Goal: Task Accomplishment & Management: Use online tool/utility

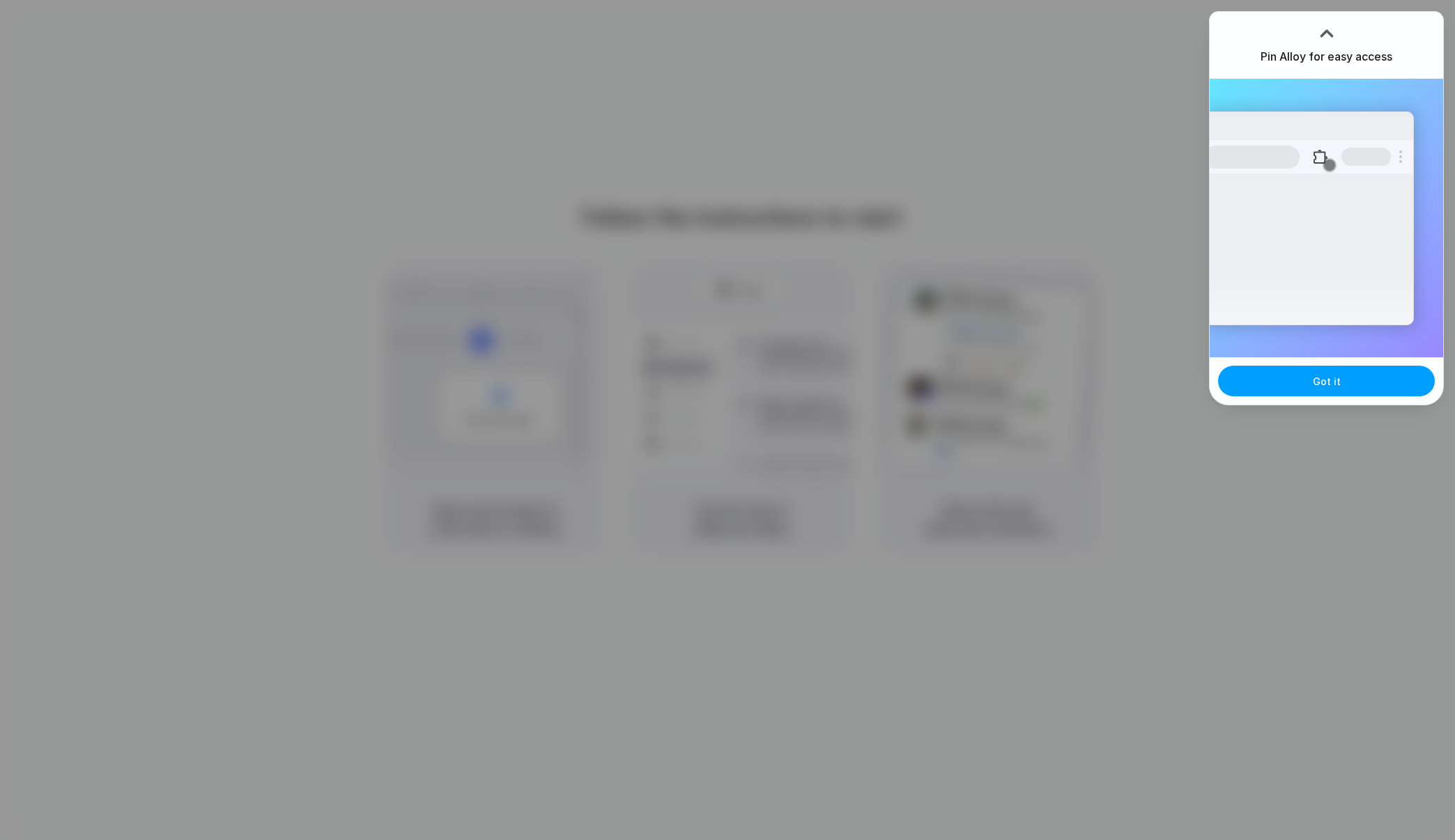
click at [1322, 372] on button "Got it" at bounding box center [1327, 381] width 217 height 31
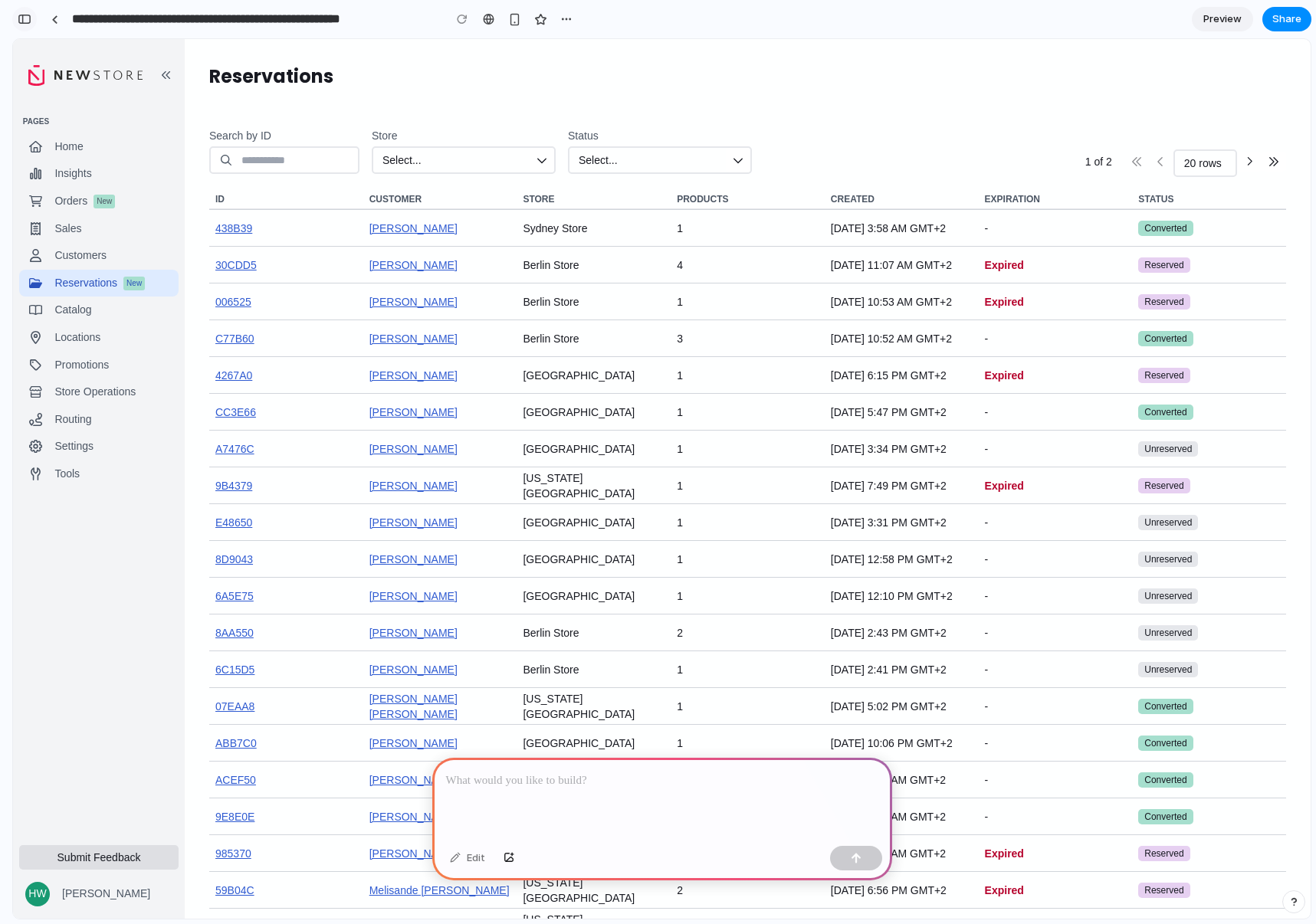
click at [24, 19] on div "button" at bounding box center [24, 19] width 13 height 11
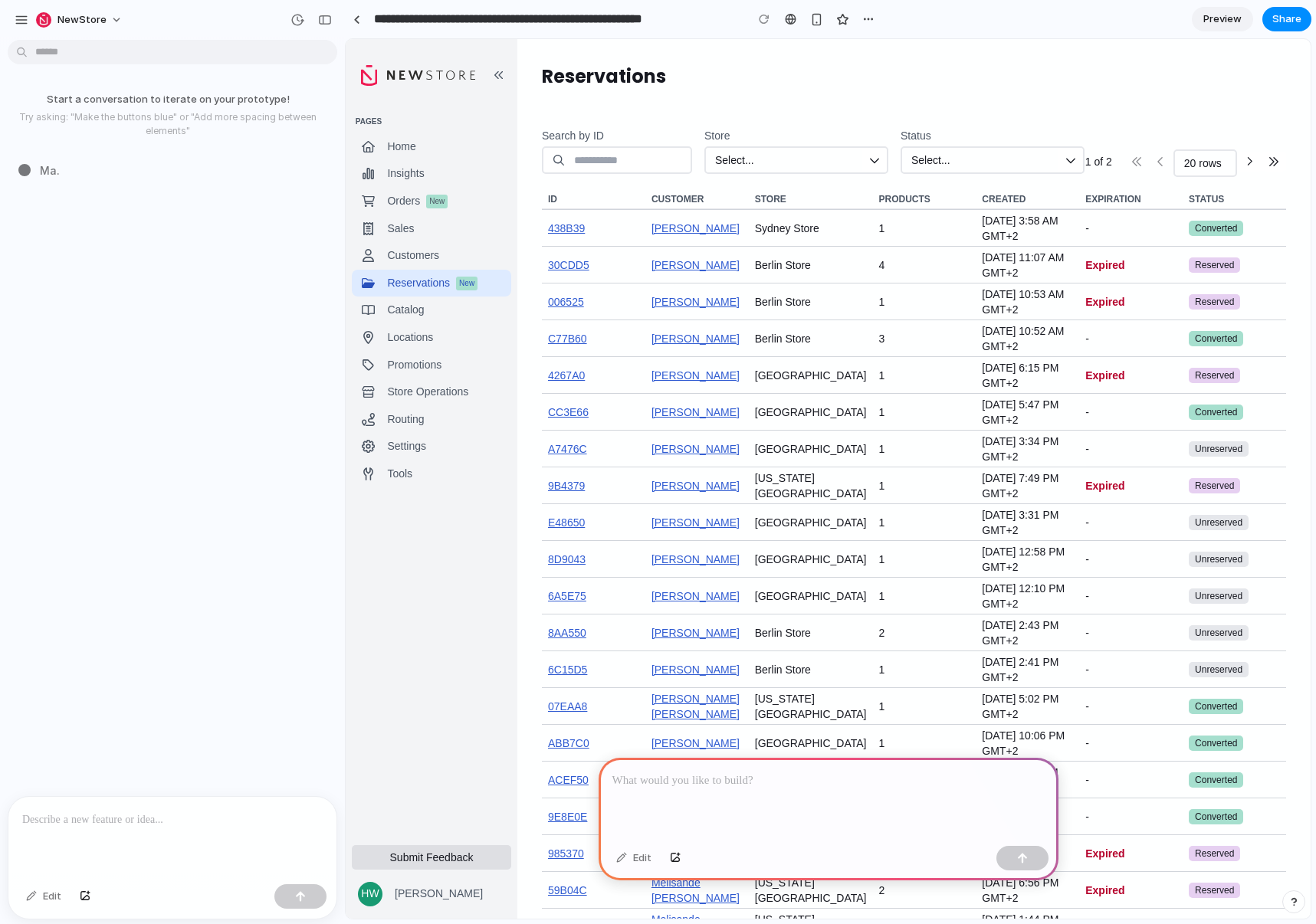
click at [879, 787] on div at bounding box center [828, 799] width 460 height 82
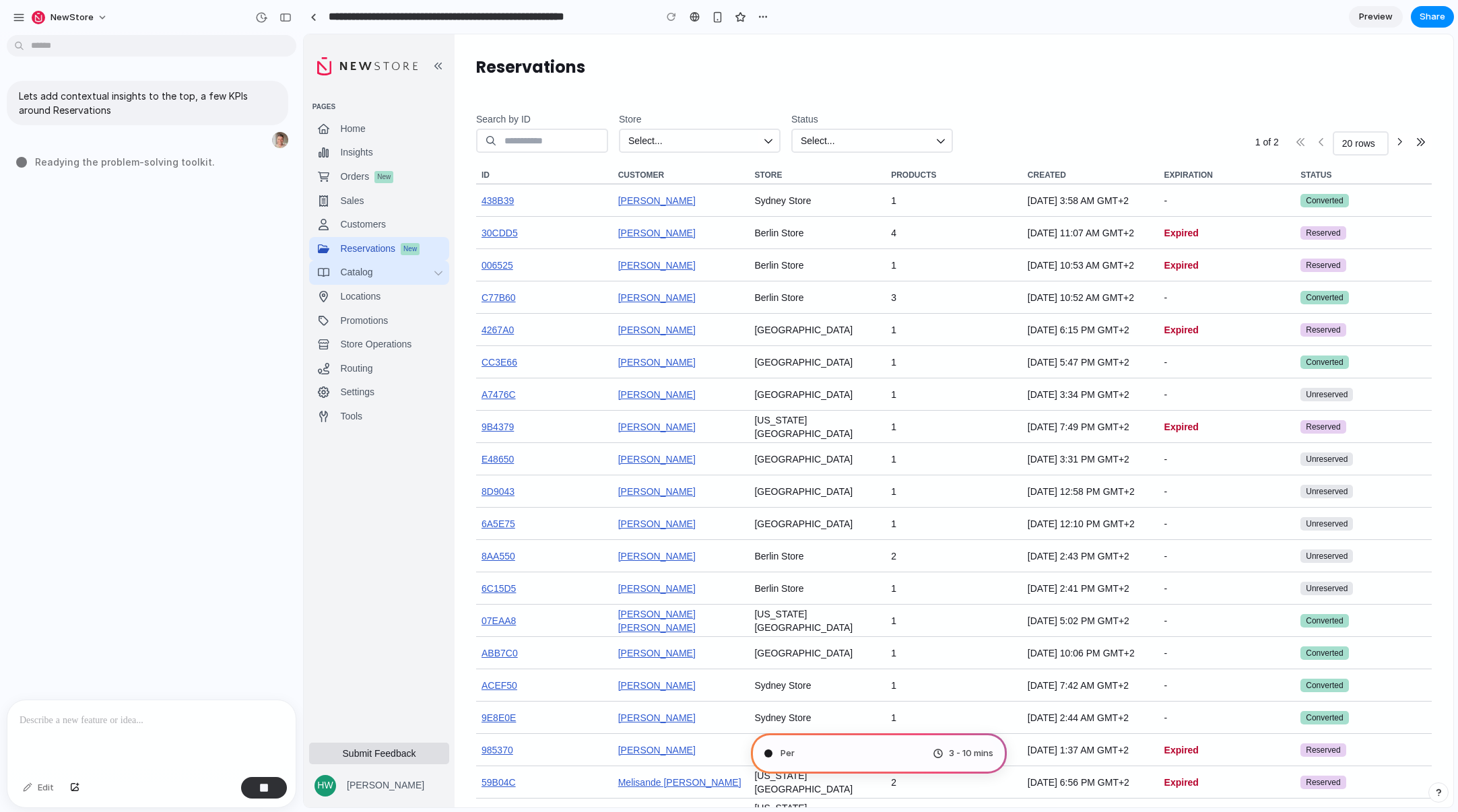
click at [440, 275] on icon "button" at bounding box center [438, 273] width 10 height 10
click at [438, 273] on icon "button" at bounding box center [438, 273] width 10 height 10
click at [379, 771] on button "HW Henning Witzel-Acikgöz" at bounding box center [379, 786] width 140 height 33
click at [874, 143] on input "Status" at bounding box center [882, 141] width 95 height 13
click at [757, 138] on input "Store" at bounding box center [710, 141] width 95 height 13
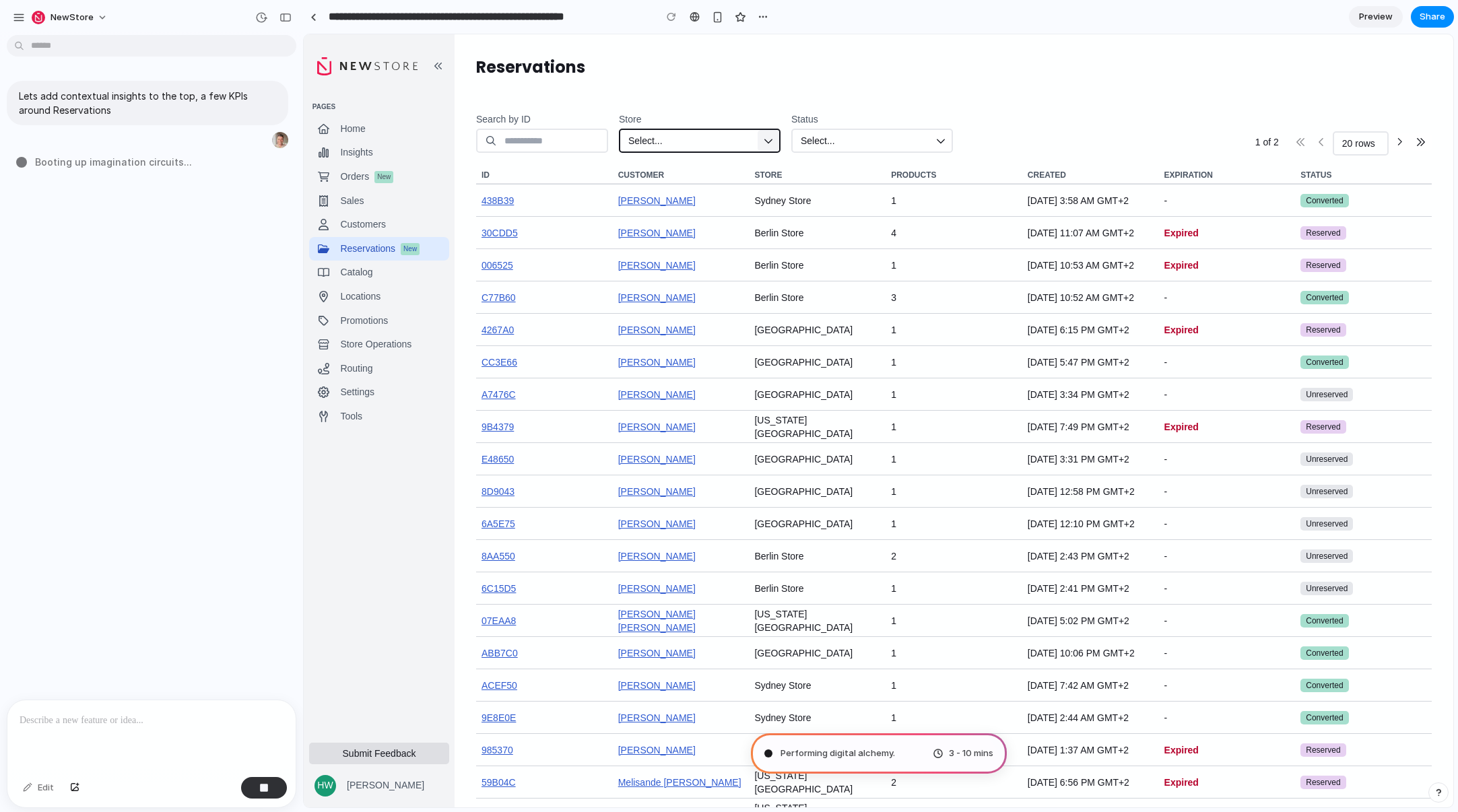
click at [780, 137] on button "button" at bounding box center [769, 140] width 22 height 21
click at [773, 138] on icon "button" at bounding box center [769, 141] width 10 height 10
click at [599, 137] on input "Search by ID" at bounding box center [551, 140] width 94 height 21
click at [846, 156] on div "Search by ID Store Select... Status Select... 1 of 2 20 rows ID CUSTOMER STORE …" at bounding box center [954, 465] width 956 height 732
drag, startPoint x: 875, startPoint y: 139, endPoint x: 887, endPoint y: 140, distance: 12.0
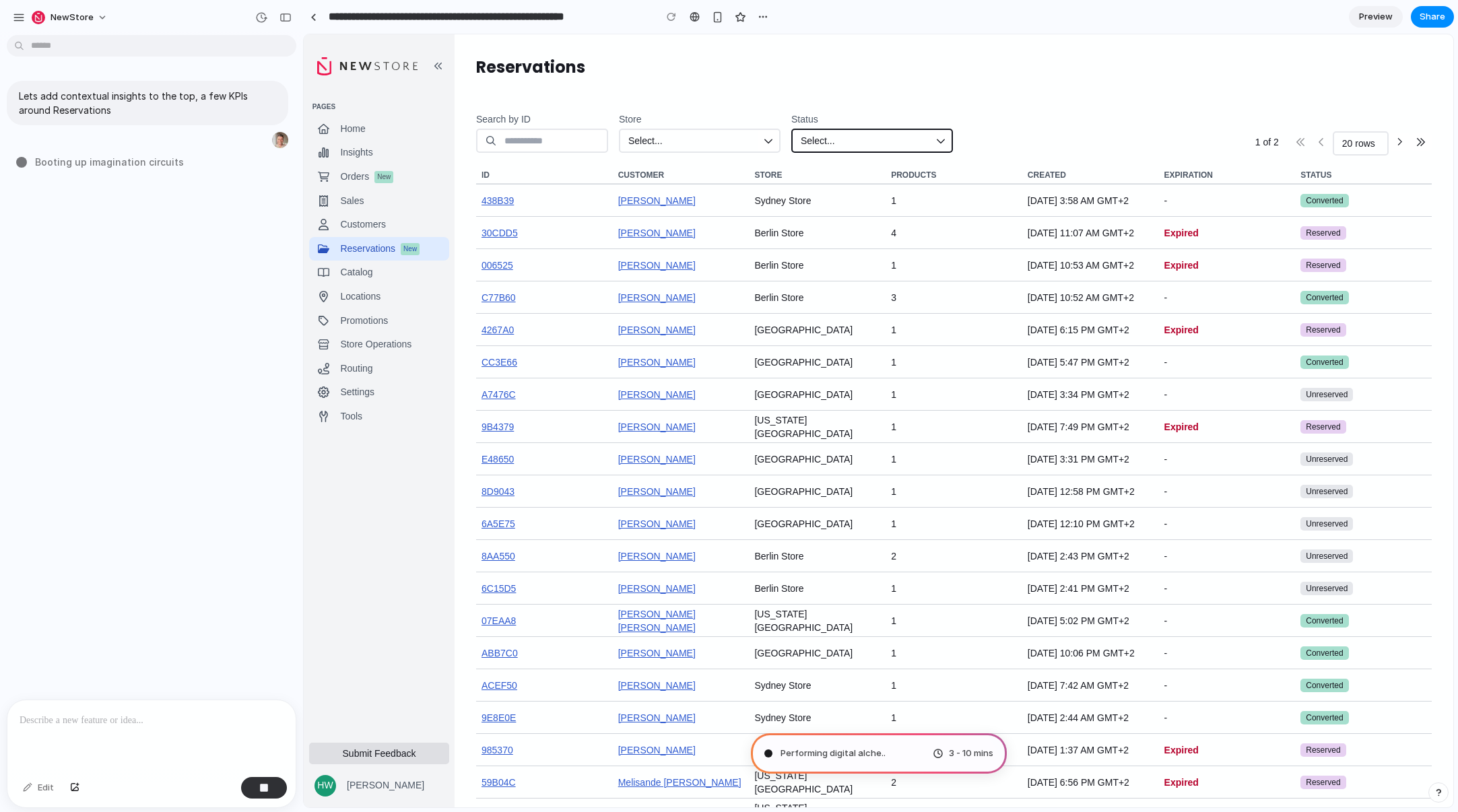
click at [875, 139] on input "Status" at bounding box center [882, 141] width 95 height 13
click at [952, 139] on button "button" at bounding box center [941, 140] width 22 height 21
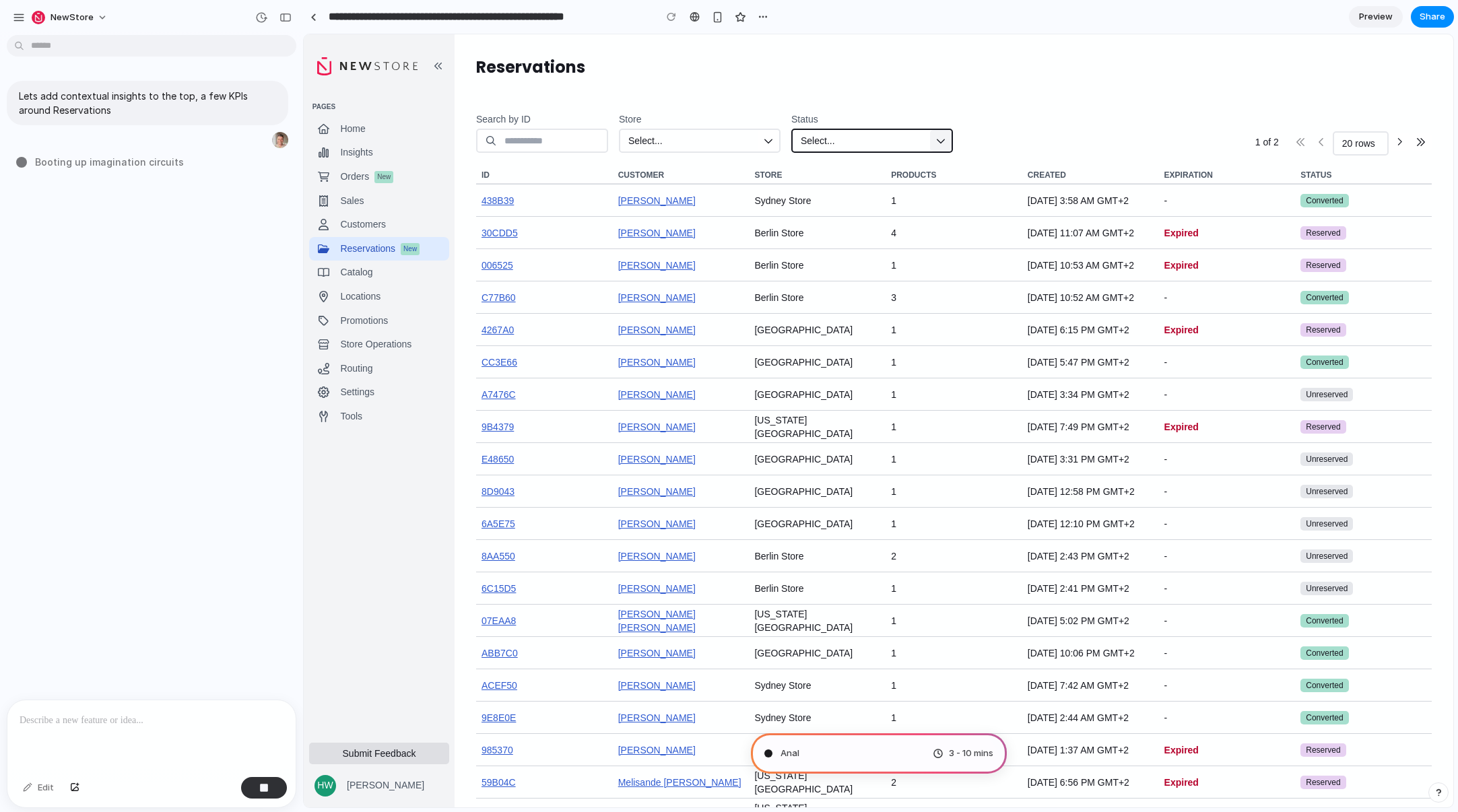
click at [952, 139] on button "button" at bounding box center [941, 140] width 22 height 21
click at [1156, 152] on div "20 rows" at bounding box center [1364, 143] width 45 height 21
click at [1156, 150] on div "20 rows" at bounding box center [1359, 143] width 33 height 13
click at [1156, 149] on div "20 rows" at bounding box center [1359, 143] width 33 height 13
click at [1043, 105] on div "Search by ID Store Select... Status Select... 1 of 2 20 rows ID CUSTOMER STORE …" at bounding box center [954, 465] width 956 height 732
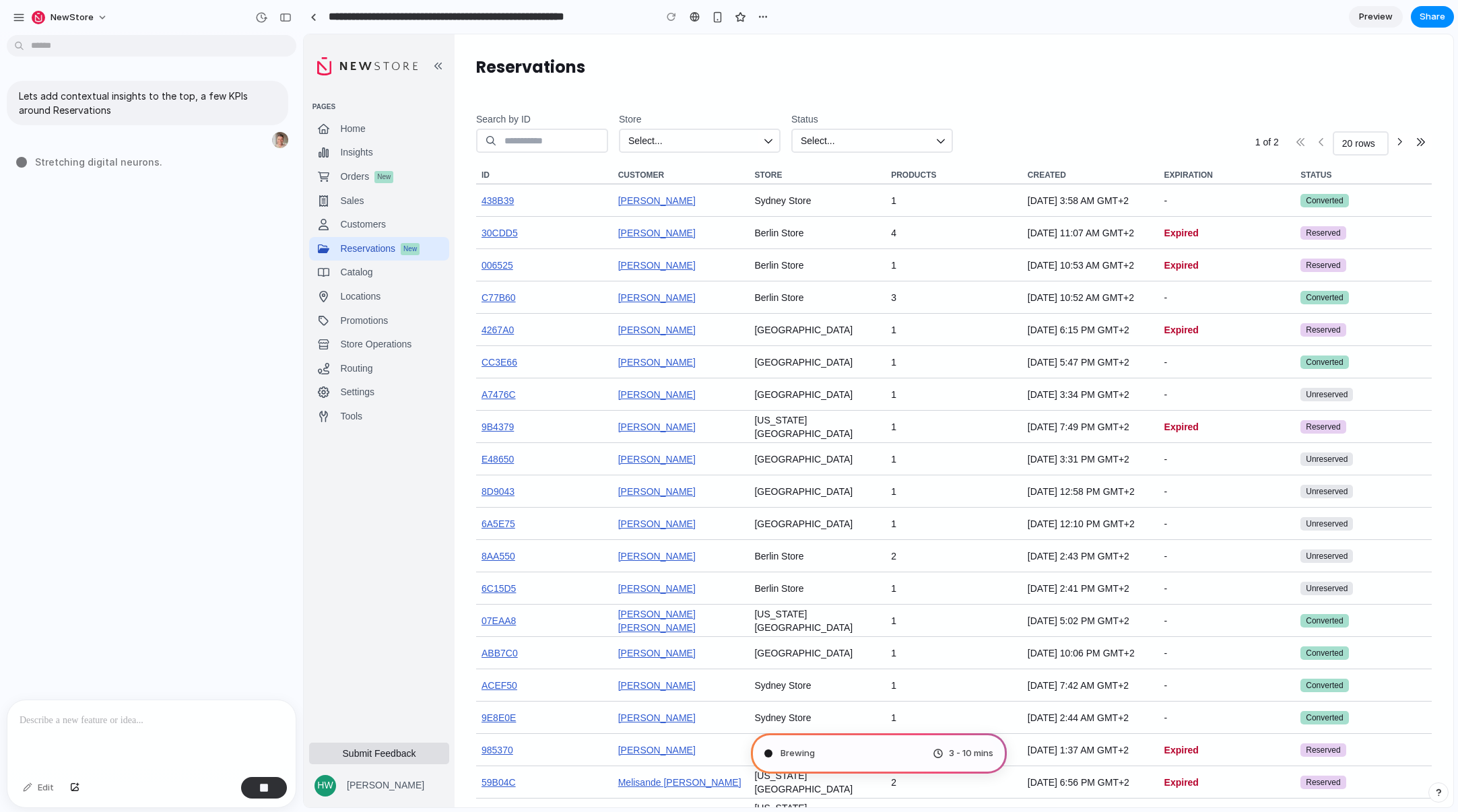
type input "**********"
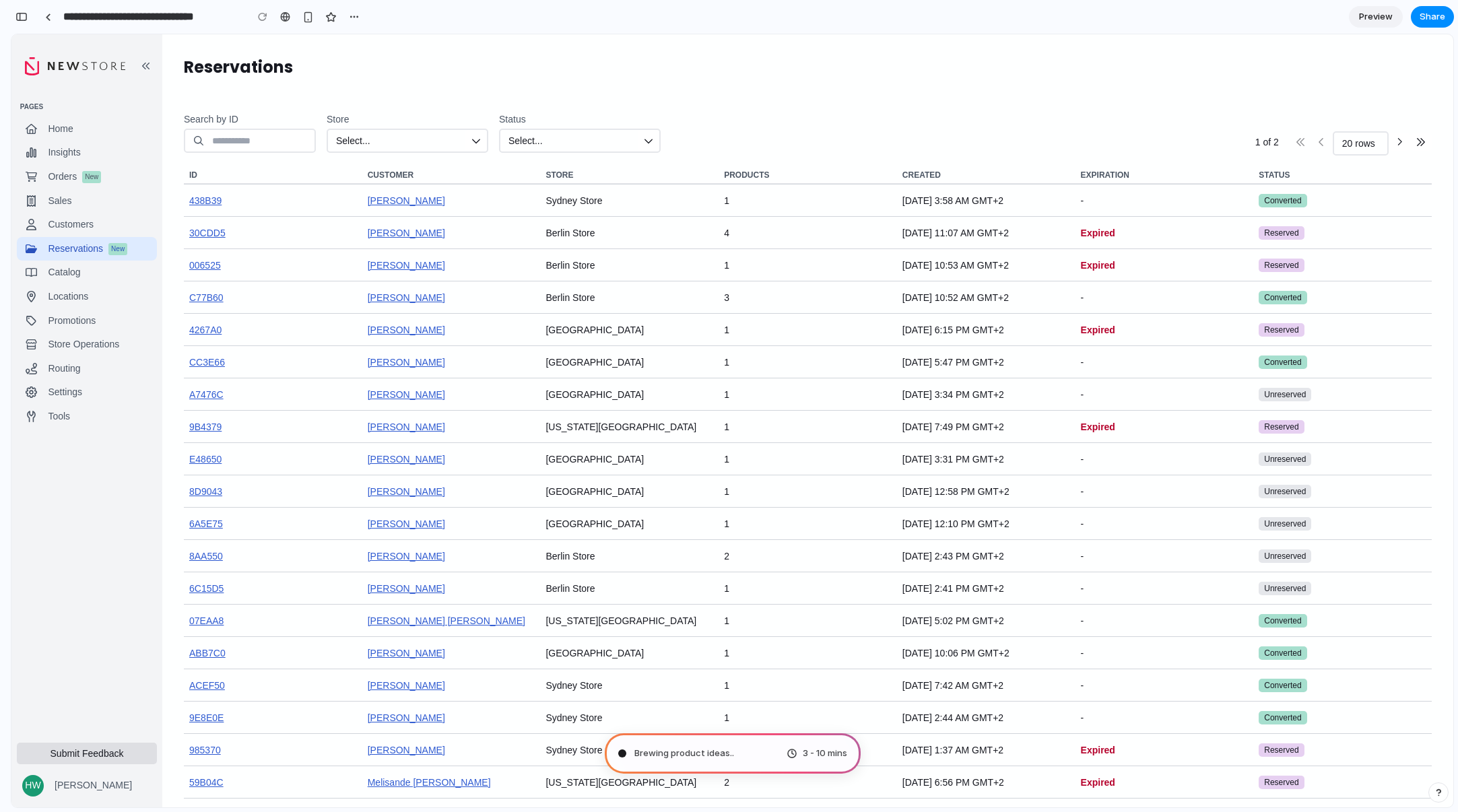
scroll to position [135, 0]
click at [29, 15] on button "button" at bounding box center [22, 17] width 22 height 21
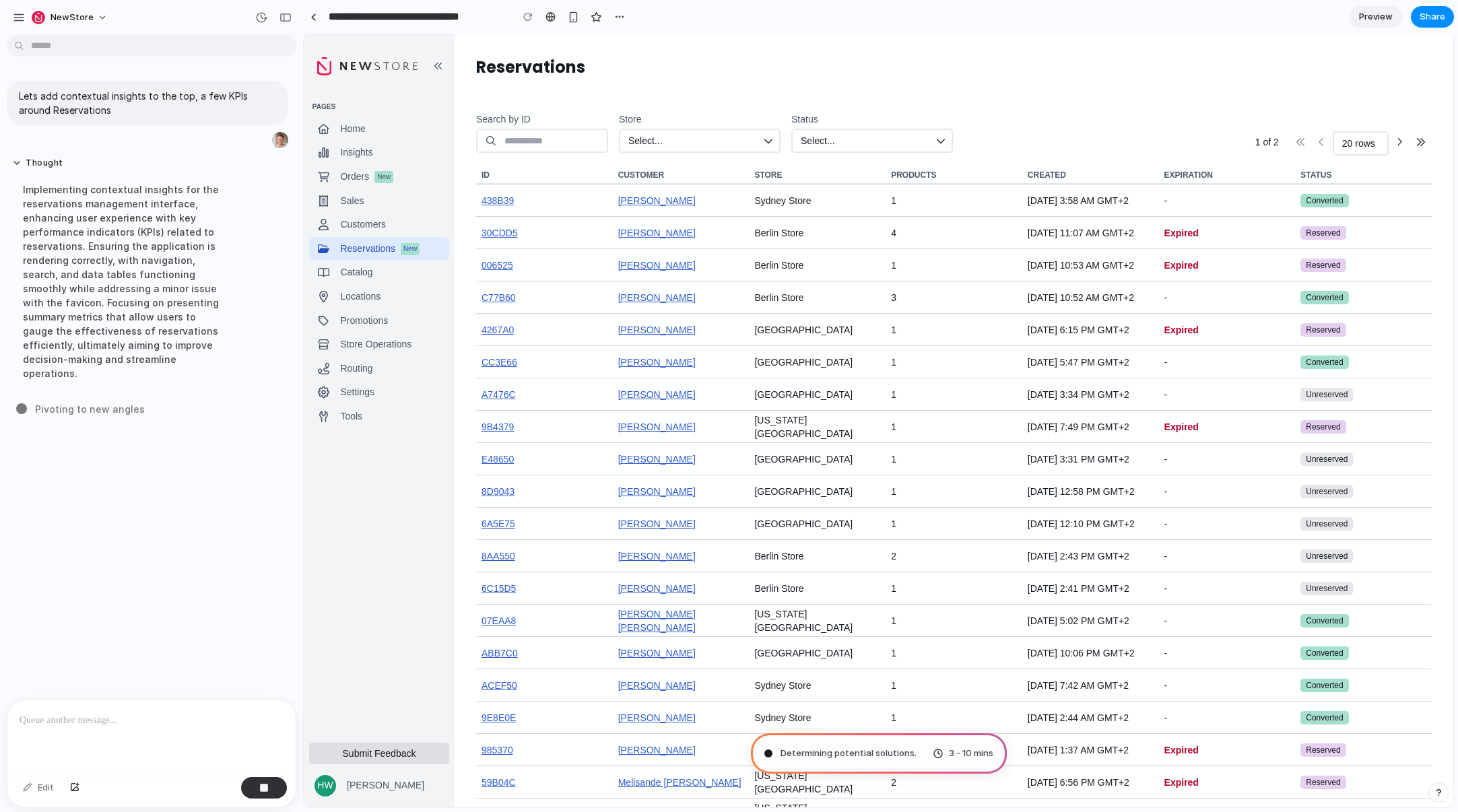
scroll to position [0, 0]
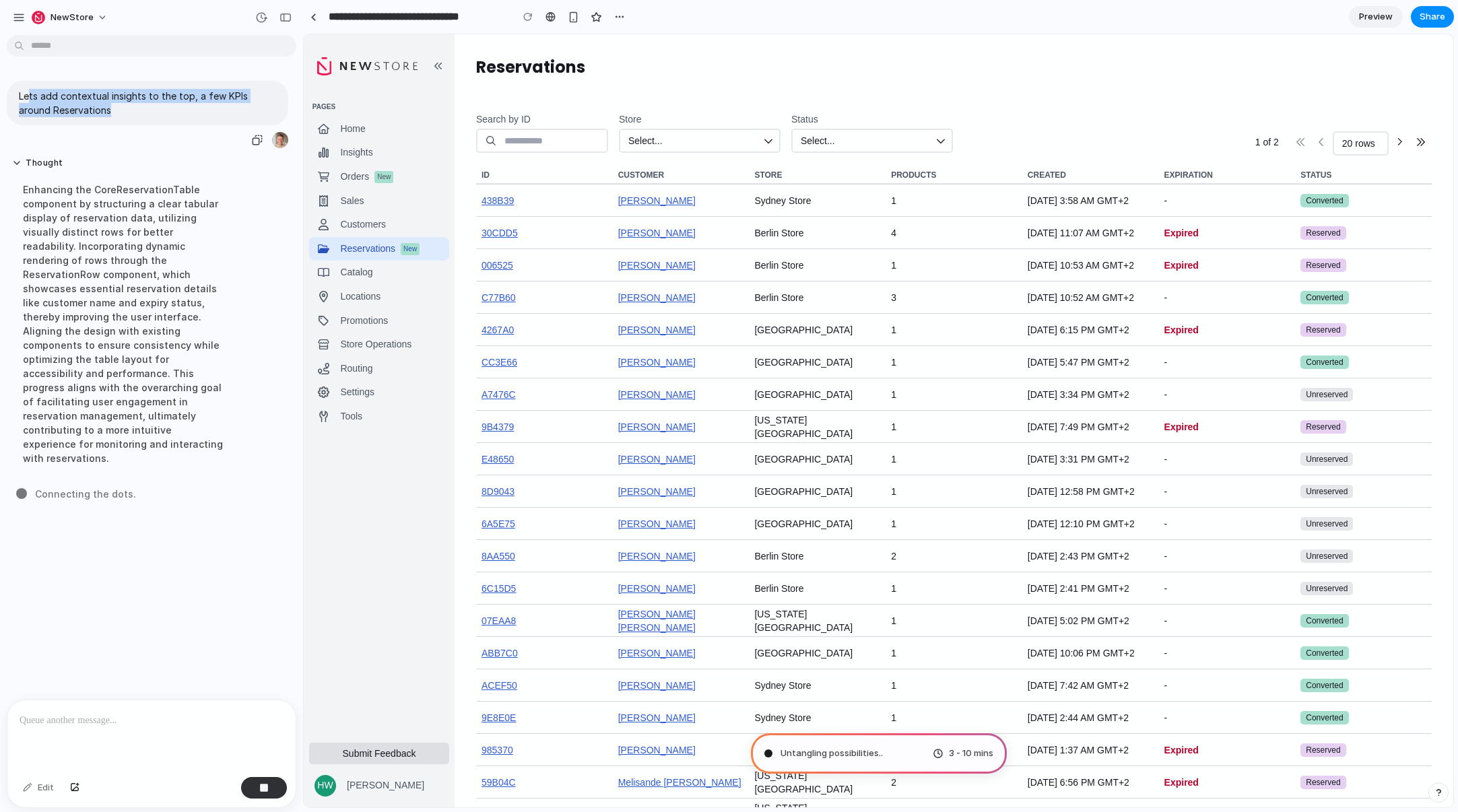
drag, startPoint x: 29, startPoint y: 98, endPoint x: 156, endPoint y: 103, distance: 127.1
click at [155, 103] on p "Lets add contextual insights to the top, a few KPIs around Reservations" at bounding box center [147, 103] width 257 height 28
click at [160, 101] on p "Lets add contextual insights to the top, a few KPIs around Reservations" at bounding box center [147, 103] width 257 height 28
drag, startPoint x: 196, startPoint y: 94, endPoint x: 200, endPoint y: 109, distance: 15.5
click at [200, 109] on p "Lets add contextual insights to the top, a few KPIs around Reservations" at bounding box center [147, 103] width 257 height 28
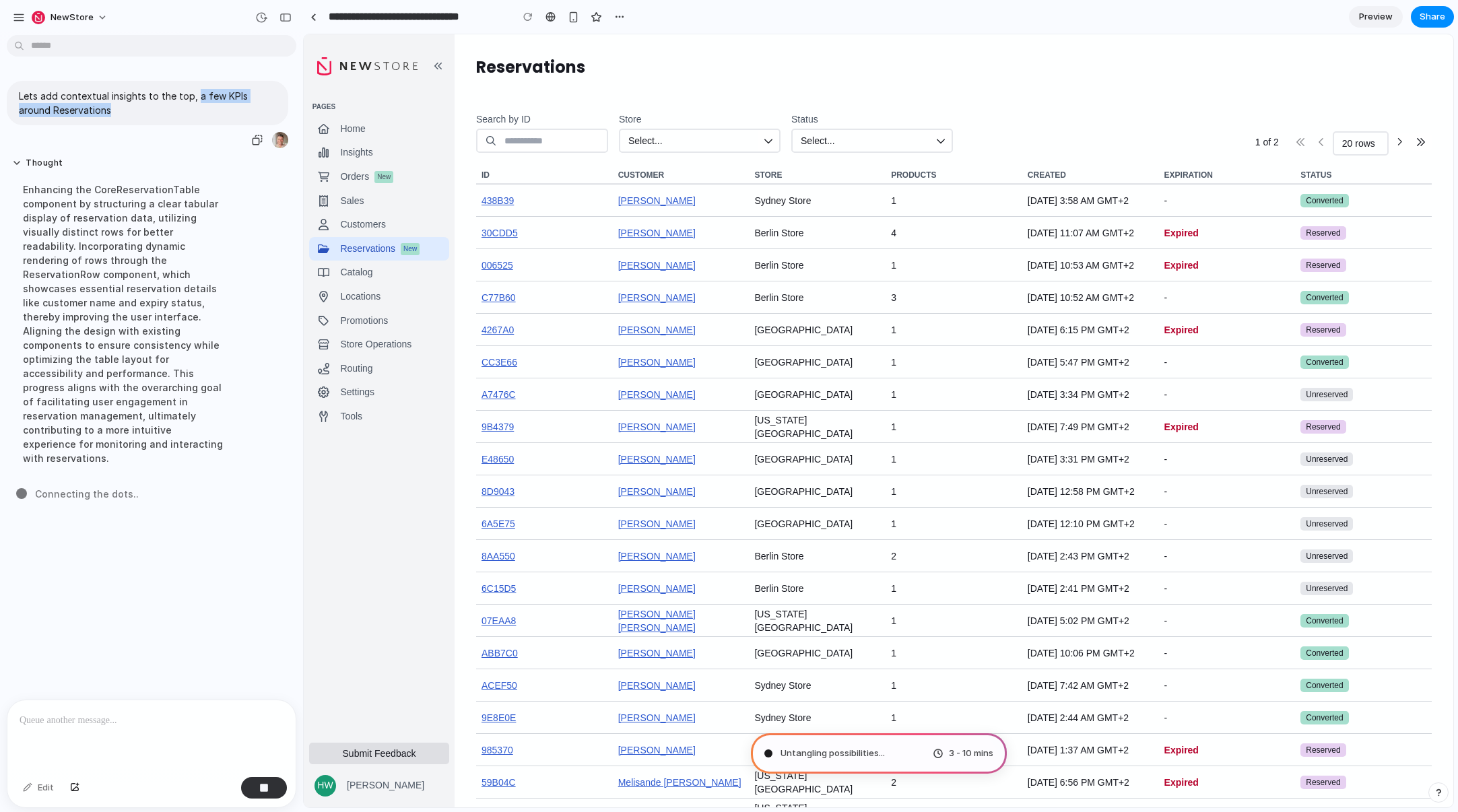
click at [199, 109] on p "Lets add contextual insights to the top, a few KPIs around Reservations" at bounding box center [147, 103] width 257 height 28
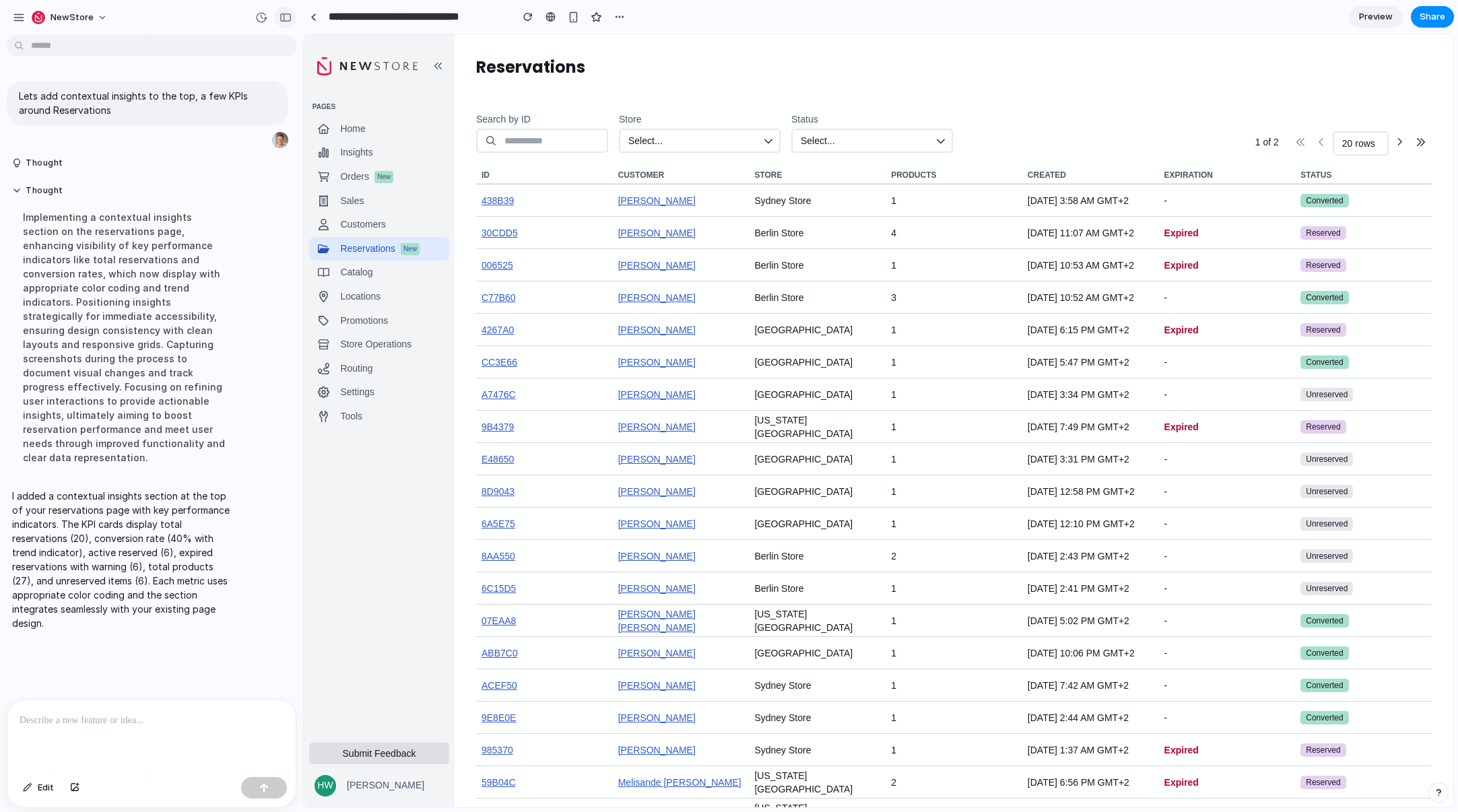
click at [282, 16] on div "button" at bounding box center [285, 17] width 12 height 10
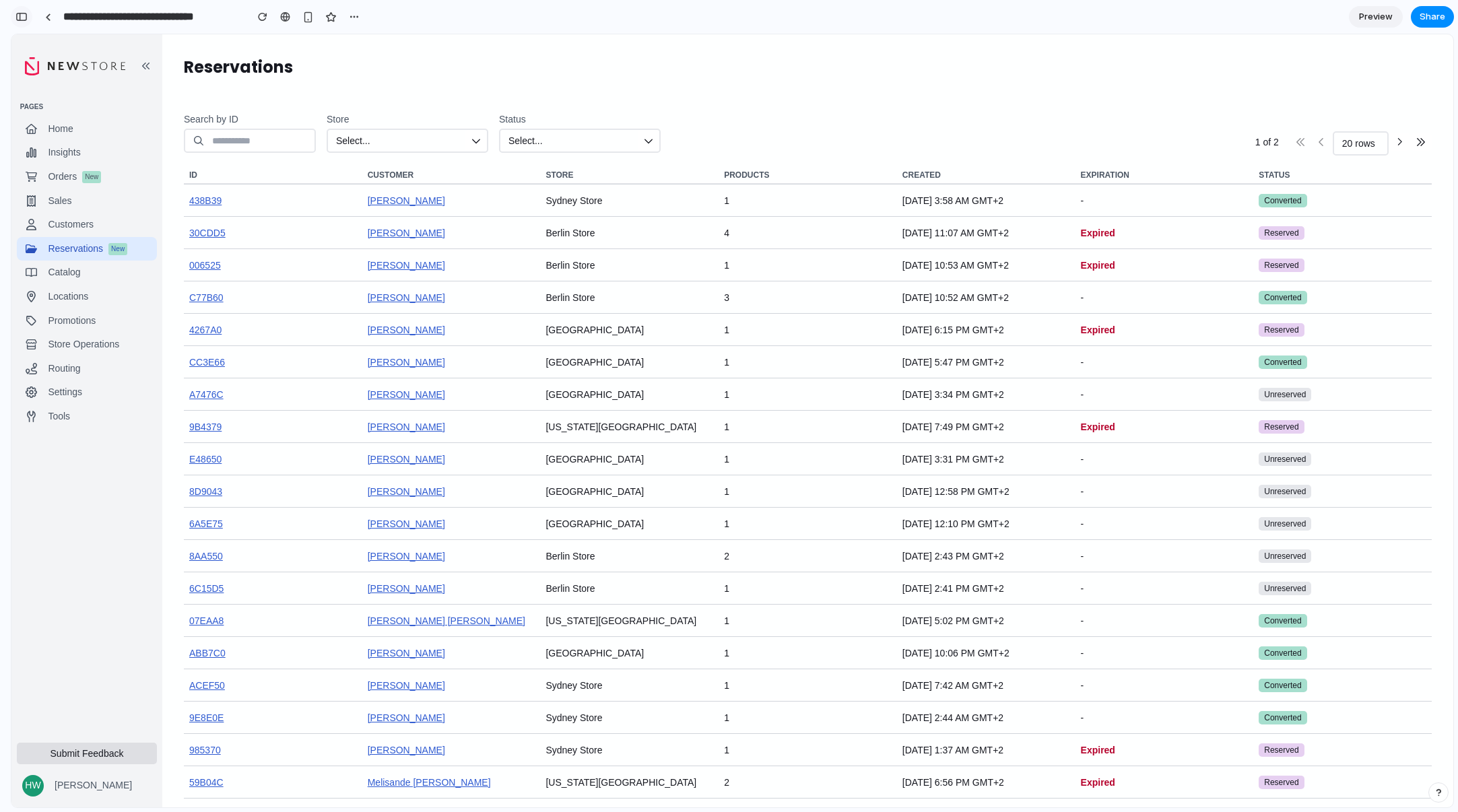
click at [24, 12] on div "button" at bounding box center [21, 17] width 12 height 10
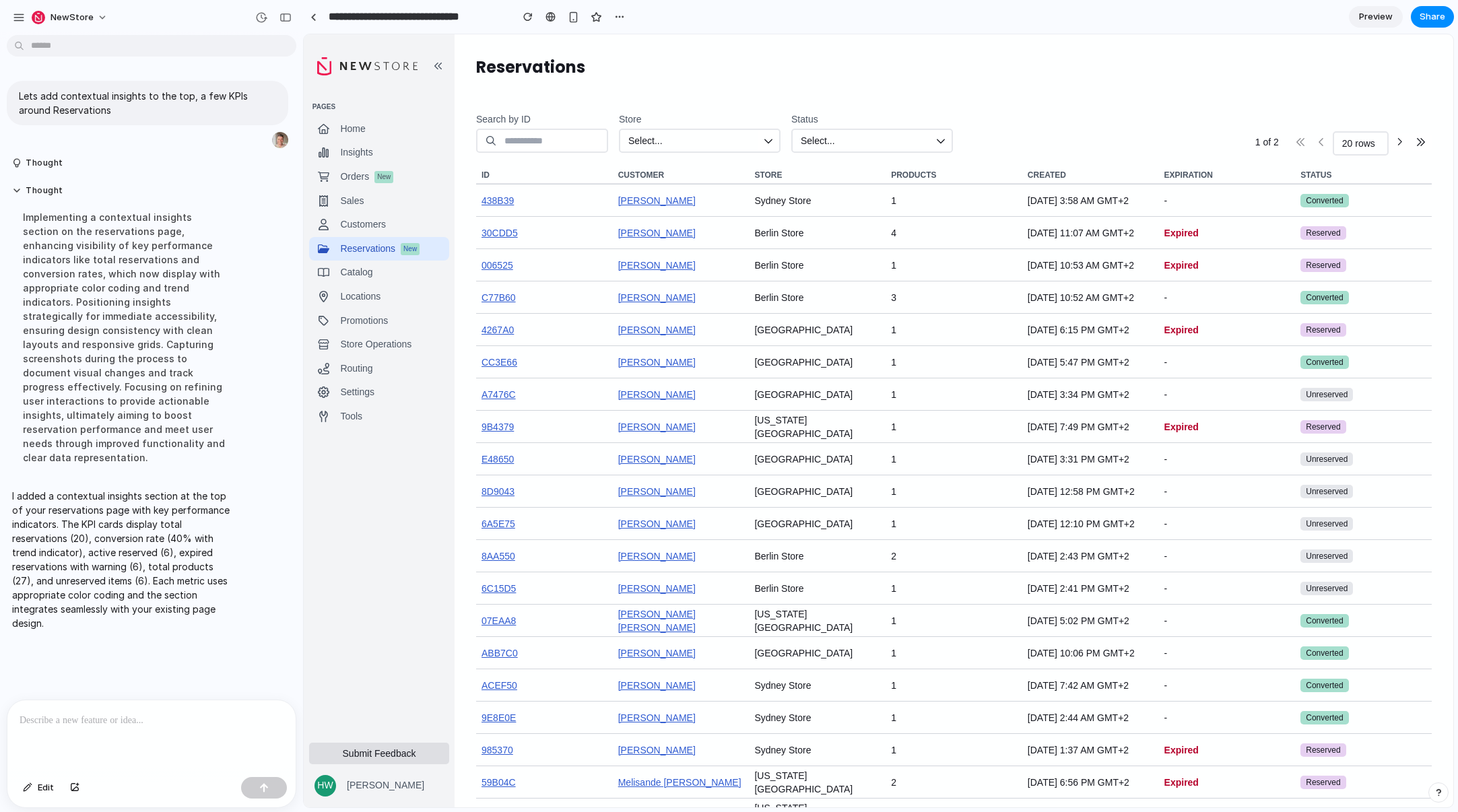
drag, startPoint x: 155, startPoint y: 745, endPoint x: 152, endPoint y: 727, distance: 18.2
click at [155, 742] on div at bounding box center [152, 736] width 289 height 71
click at [152, 727] on div at bounding box center [152, 736] width 289 height 71
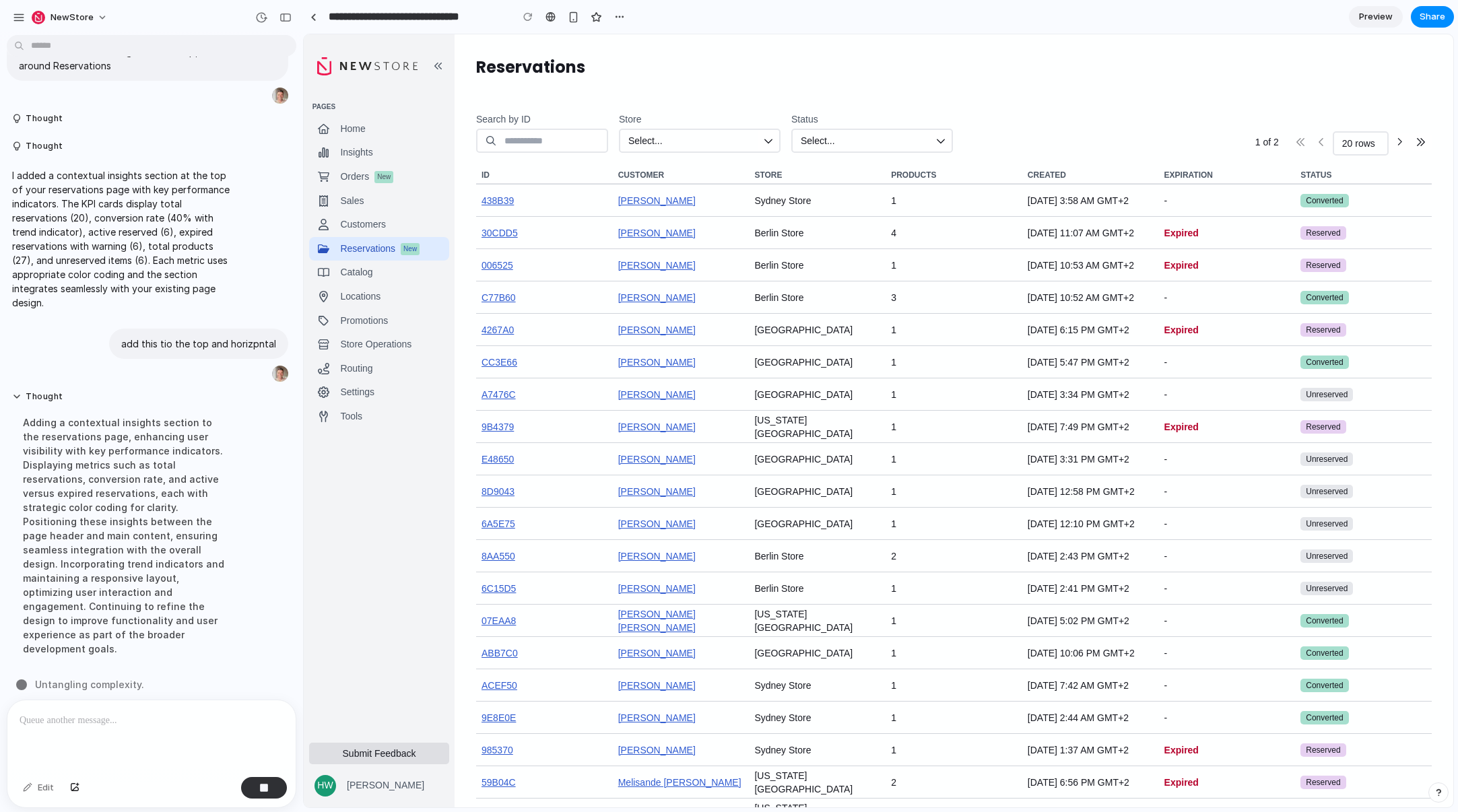
scroll to position [31, 0]
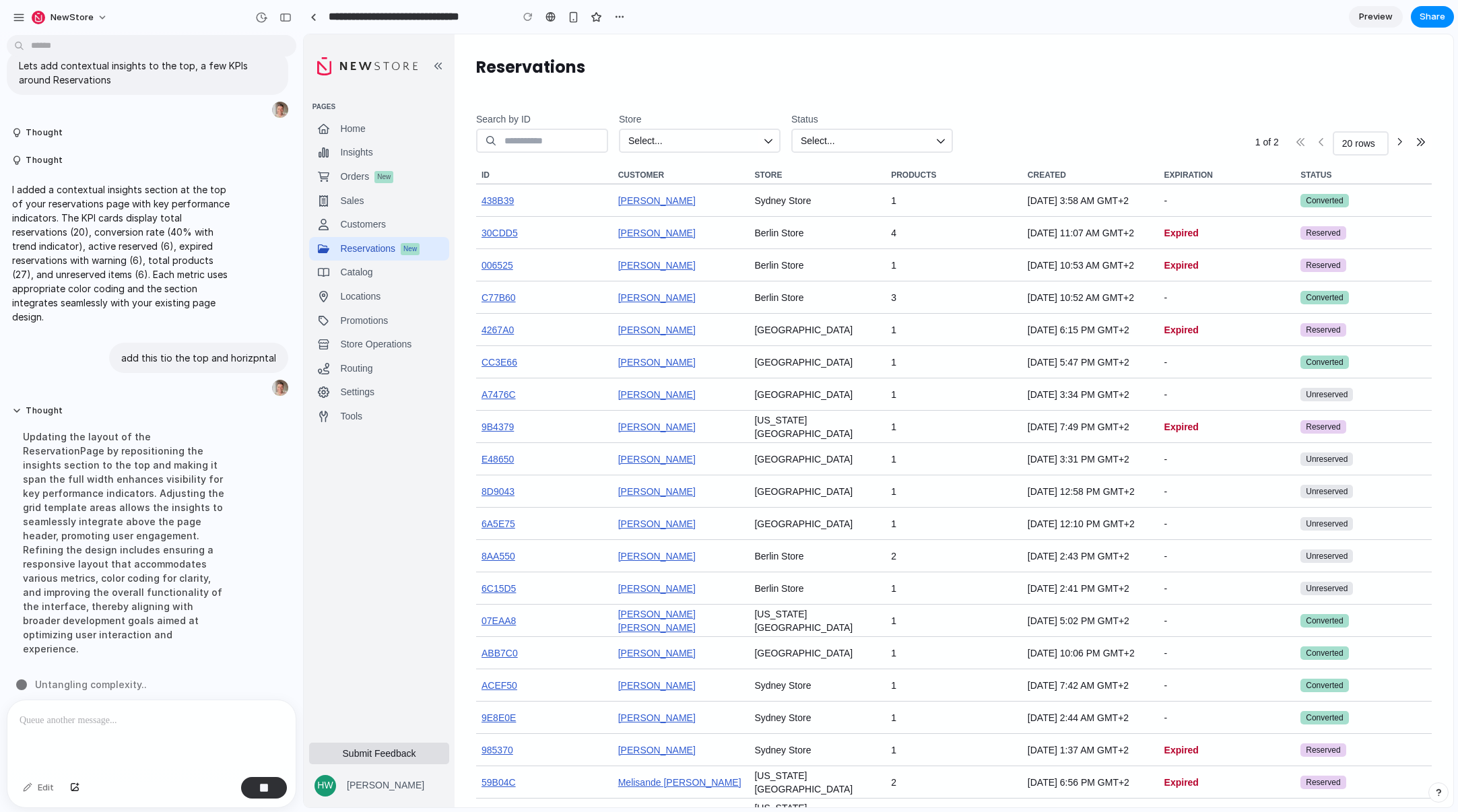
click at [158, 572] on div "Updating the layout of the ReservationPage by repositioning the insights sectio…" at bounding box center [124, 543] width 225 height 243
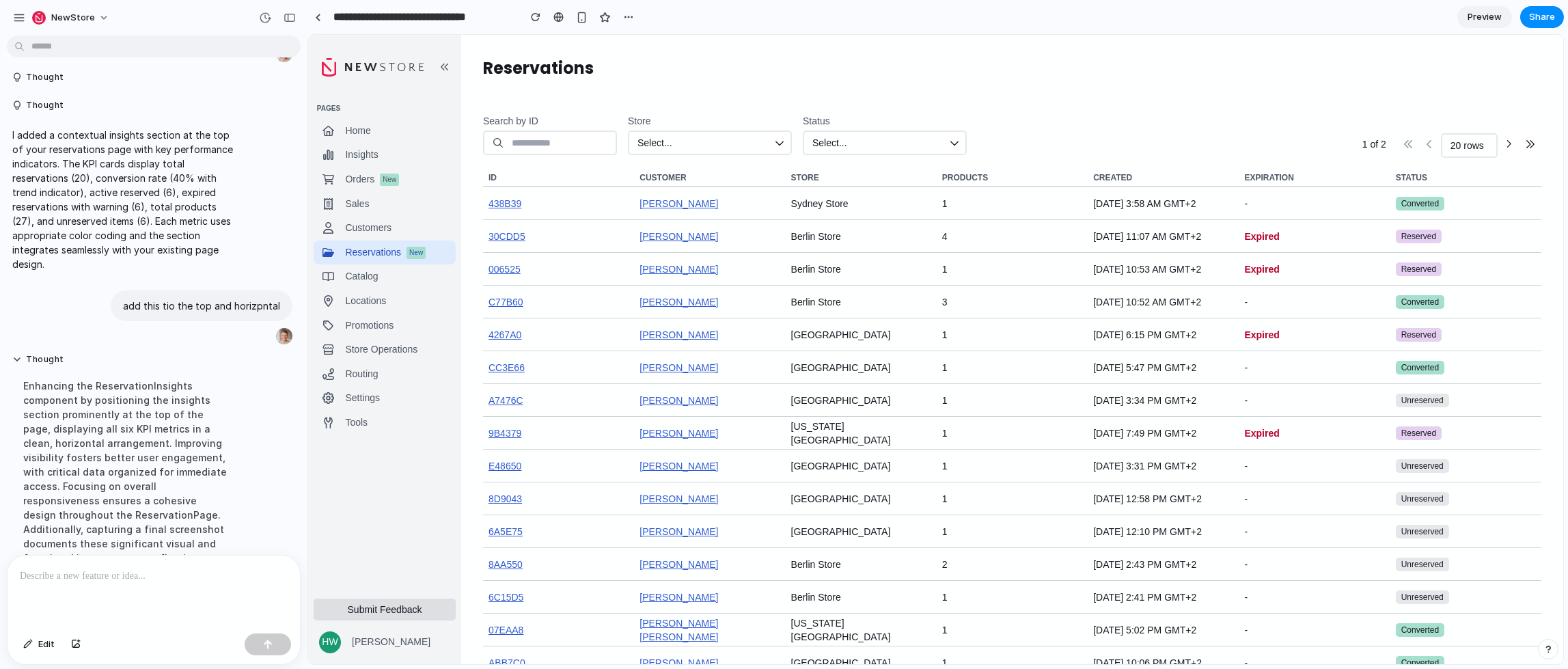
scroll to position [243, 0]
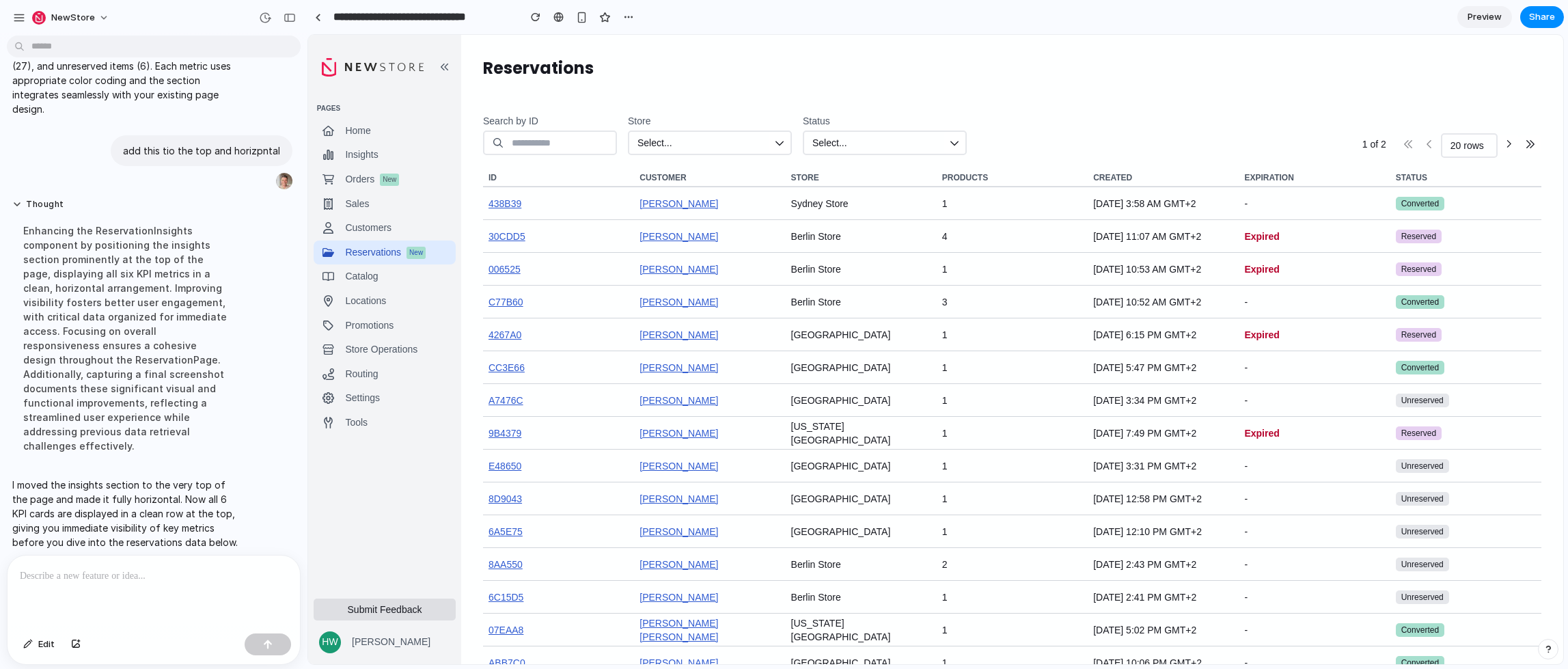
click at [210, 571] on p at bounding box center [151, 575] width 262 height 16
click at [155, 568] on p at bounding box center [151, 575] width 262 height 16
click at [264, 643] on div "button" at bounding box center [268, 644] width 10 height 10
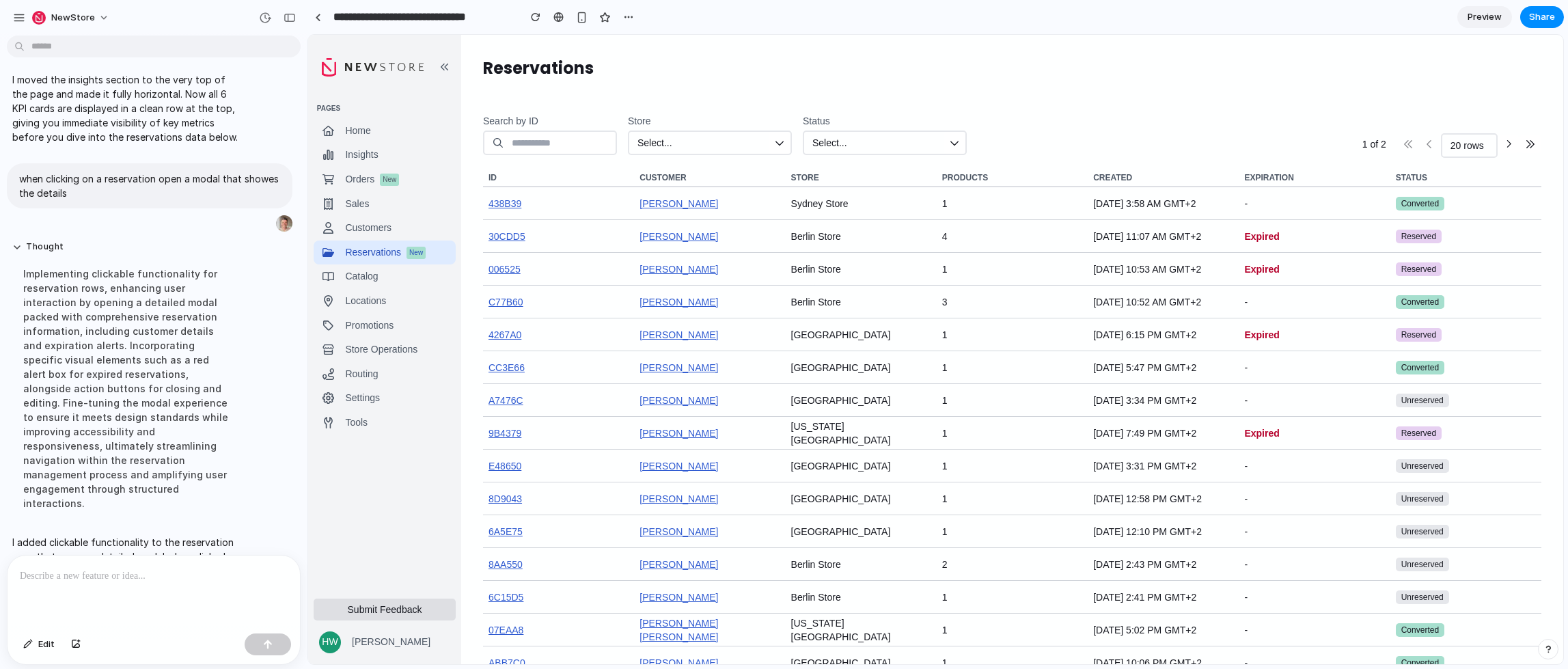
scroll to position [526, 0]
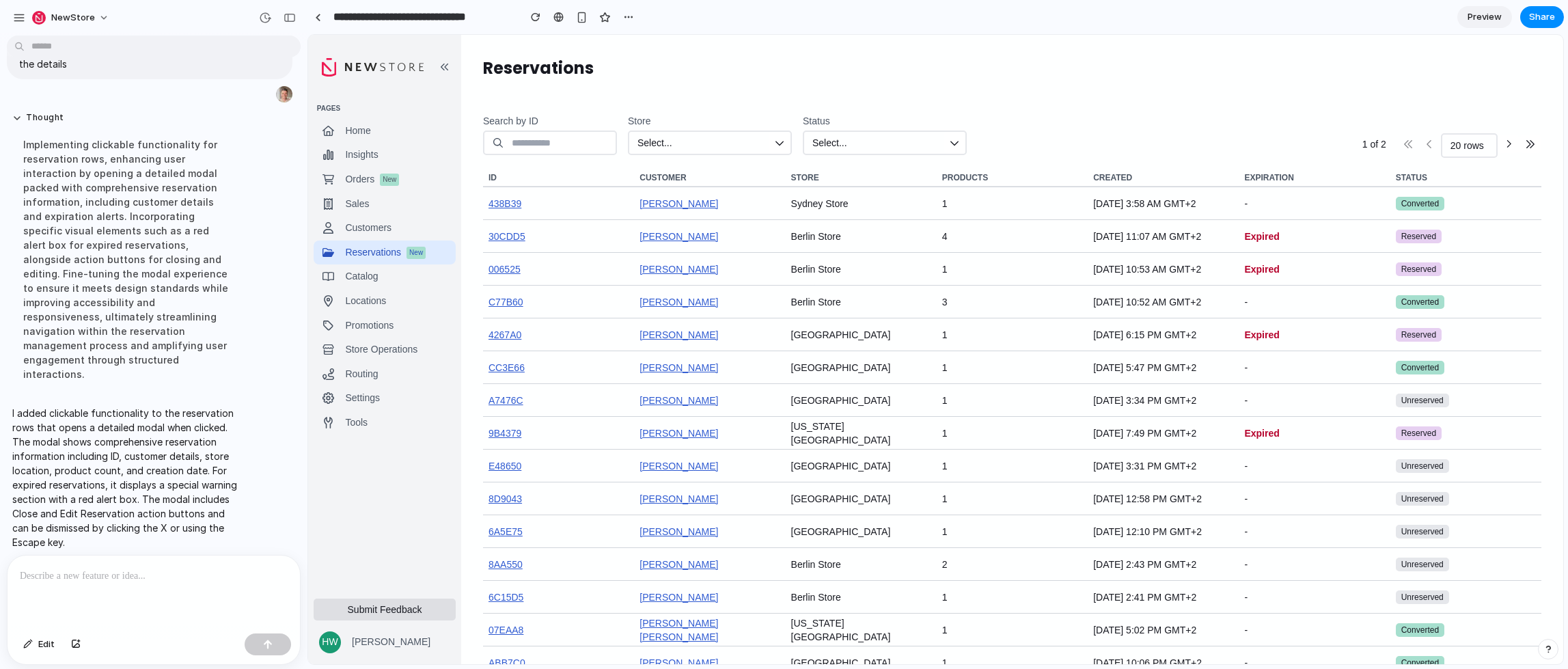
click at [150, 615] on div at bounding box center [154, 592] width 293 height 72
click at [158, 579] on div at bounding box center [154, 592] width 293 height 72
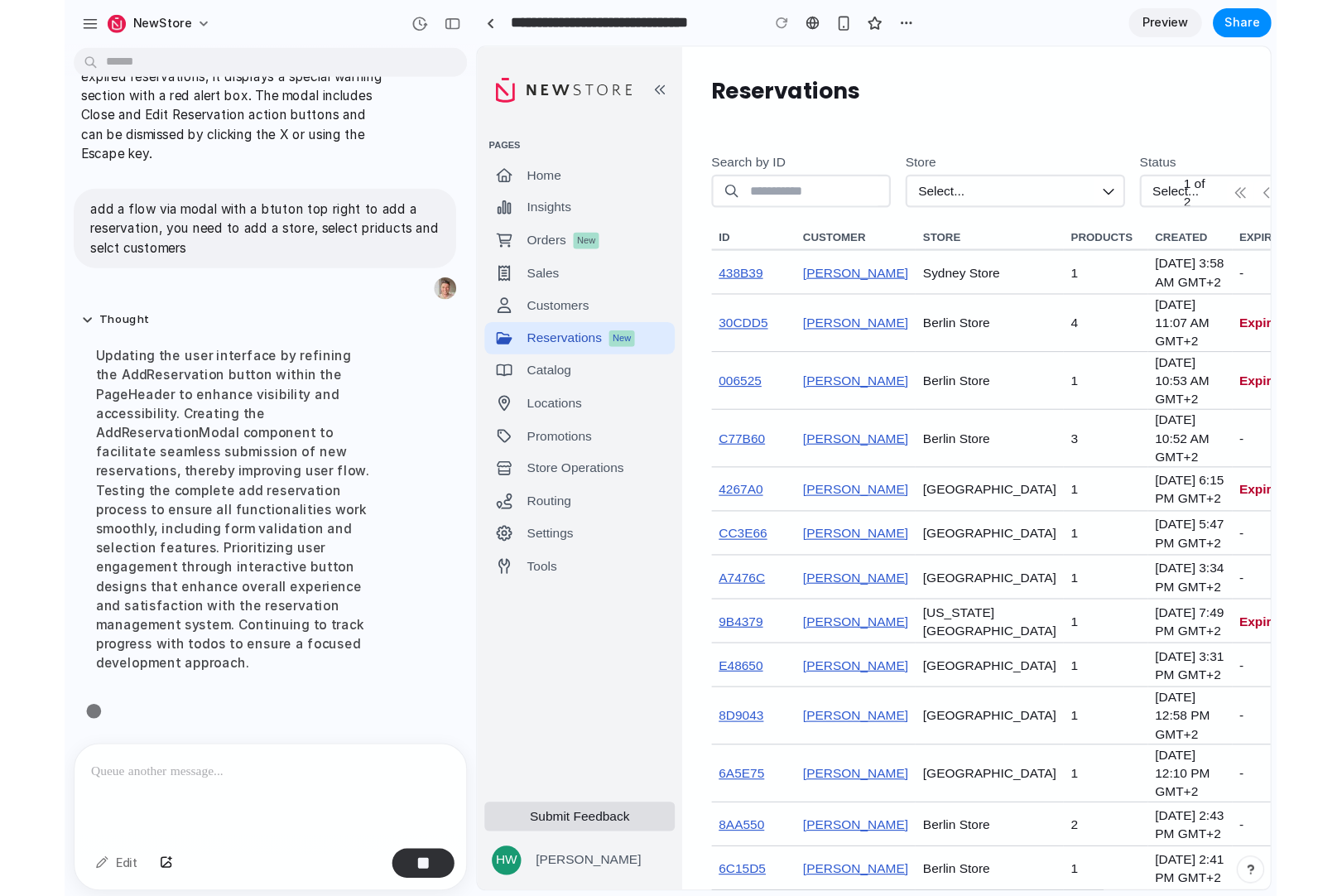
scroll to position [841, 0]
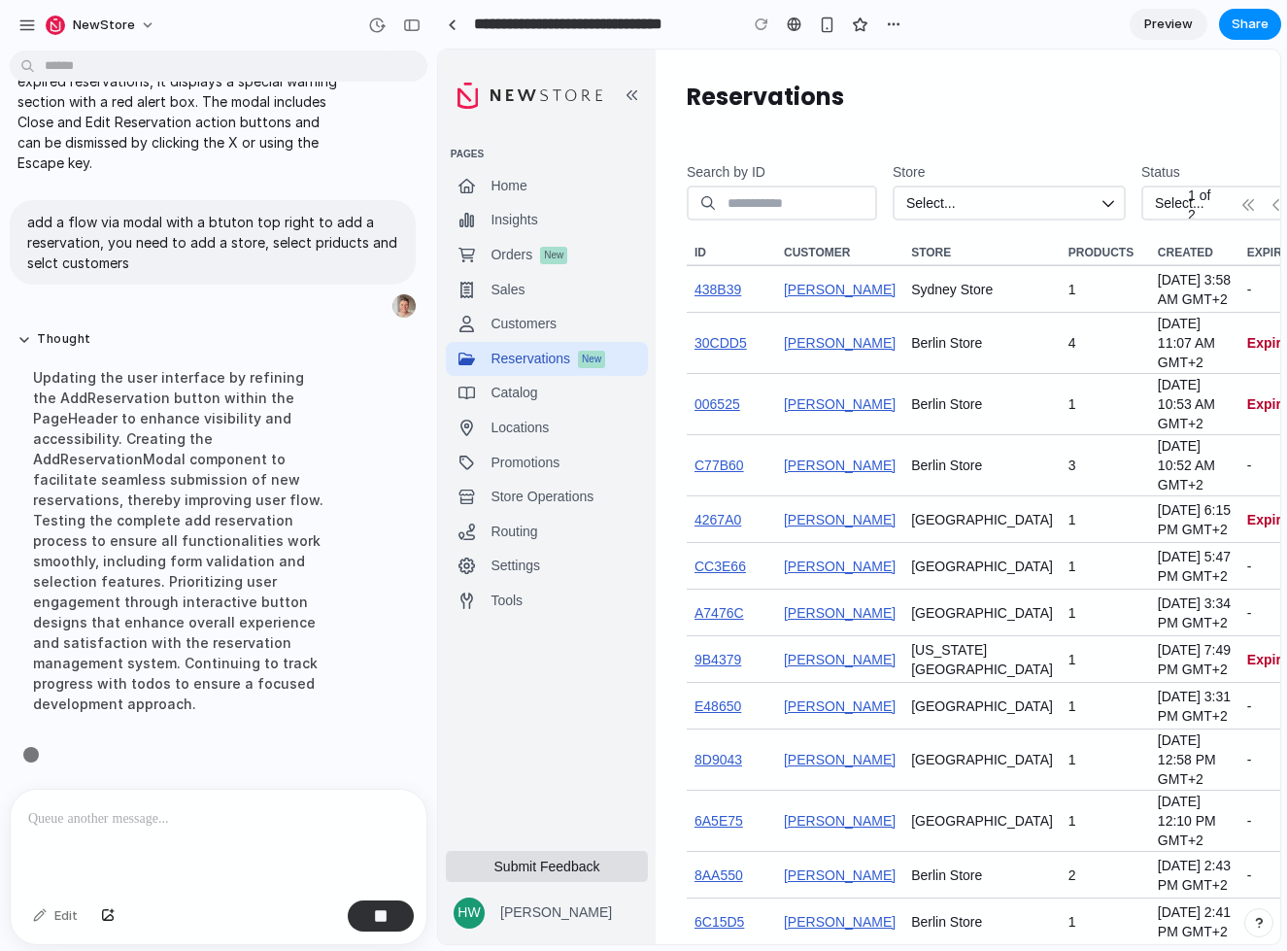
drag, startPoint x: 1275, startPoint y: 946, endPoint x: 1362, endPoint y: 999, distance: 102.4
click at [1287, 951] on html "NewStore Lets add contextual insights to the top, a few KPIs around Reservation…" at bounding box center [643, 475] width 1287 height 951
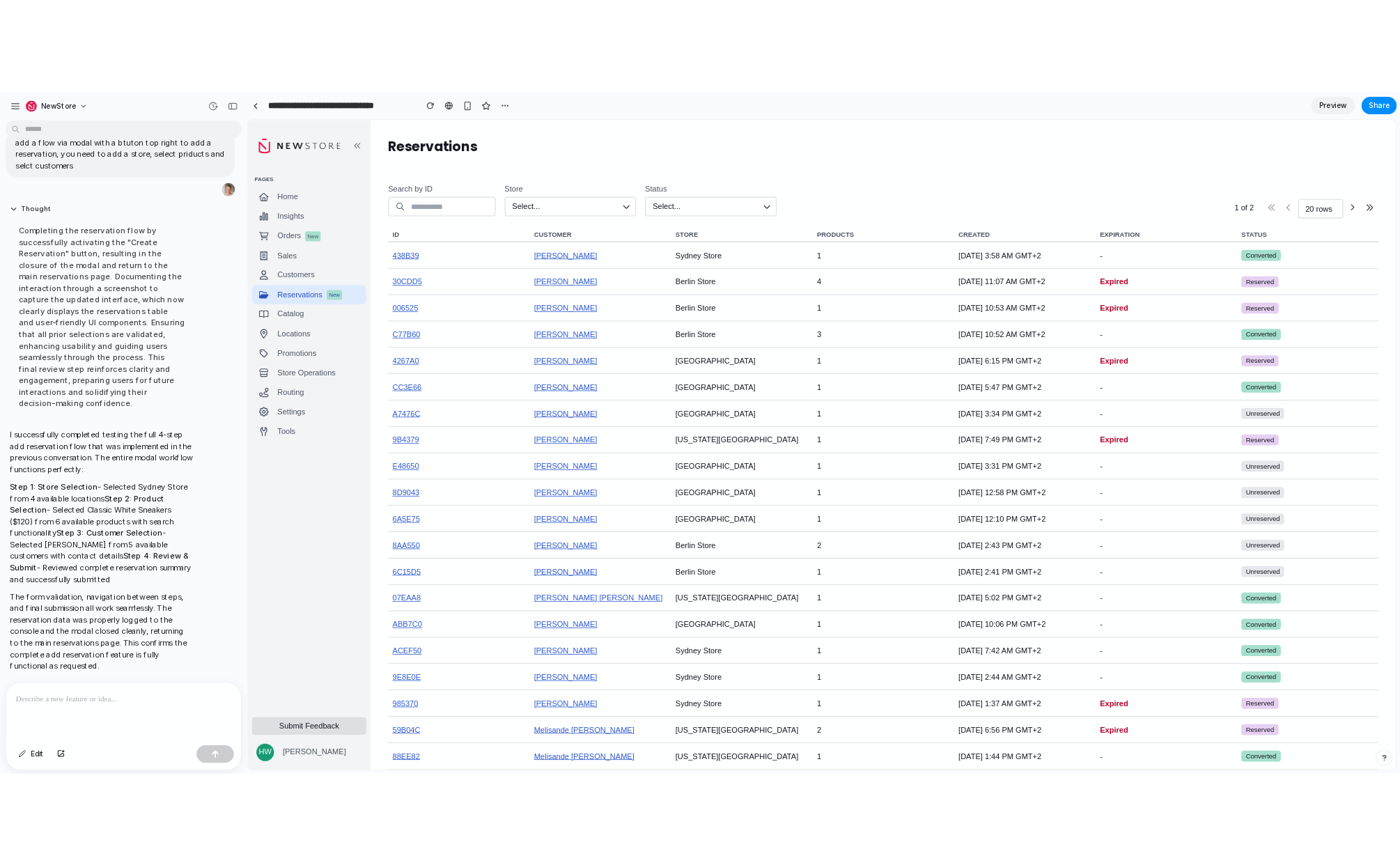
scroll to position [803, 0]
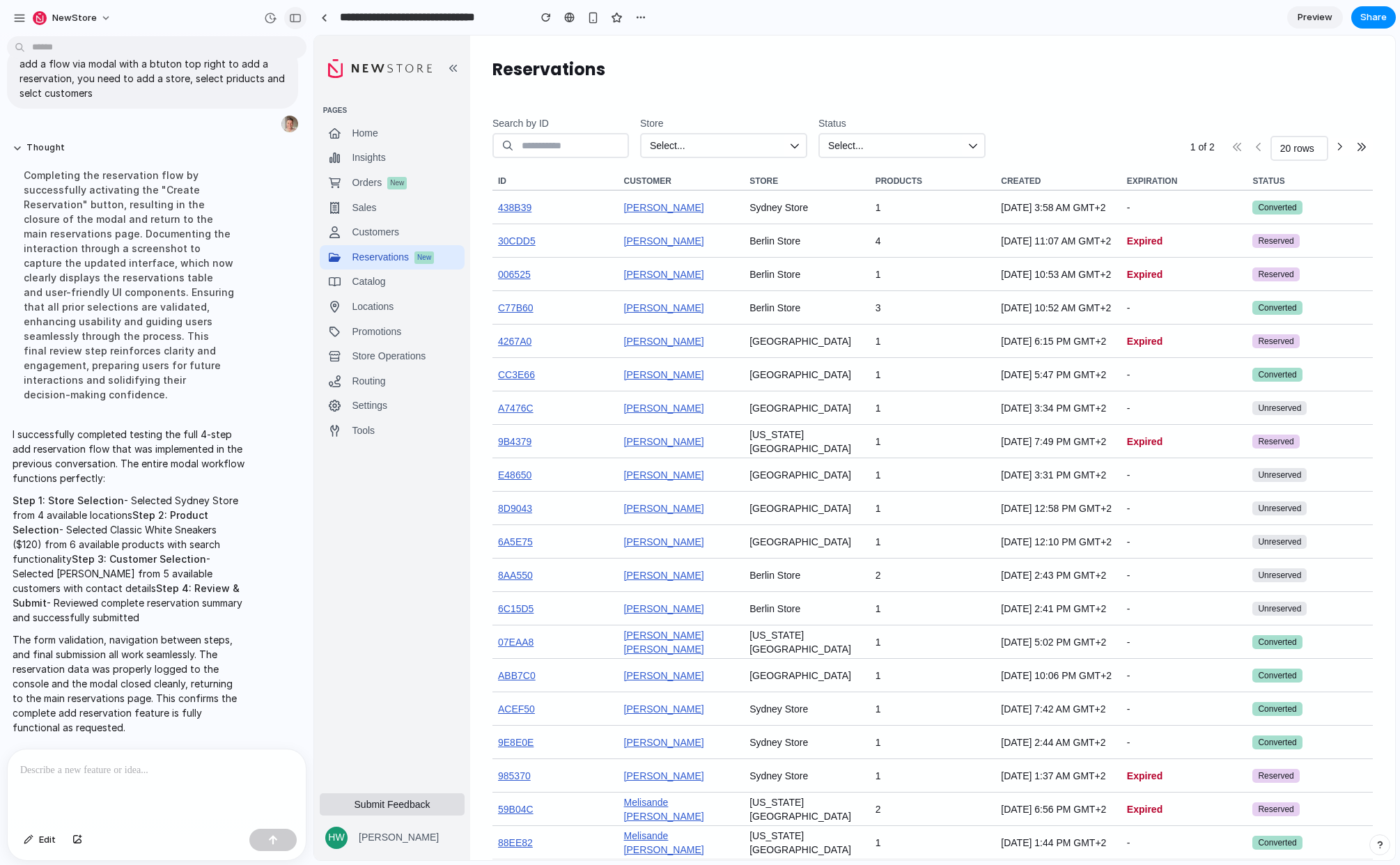
click at [295, 16] on div "button" at bounding box center [295, 18] width 12 height 10
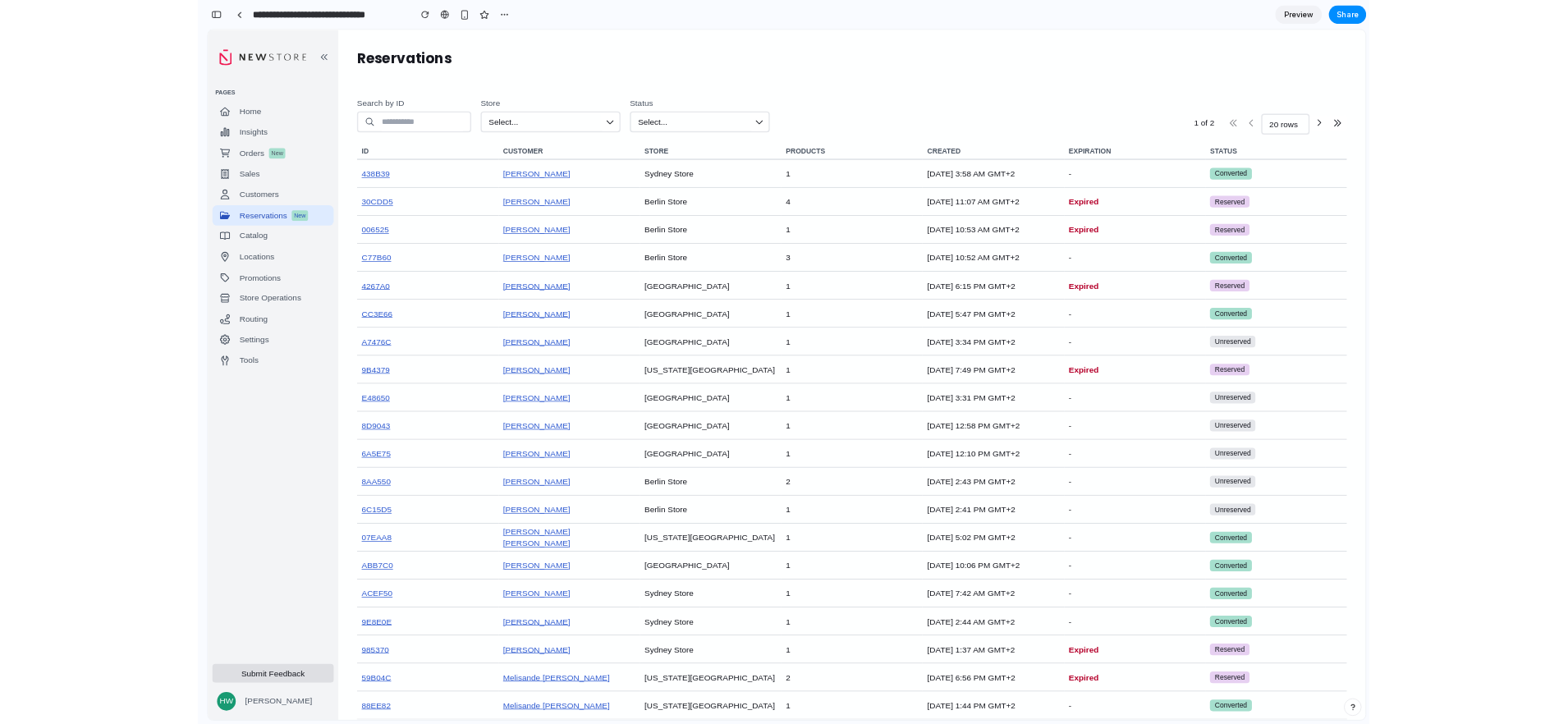
scroll to position [1816, 0]
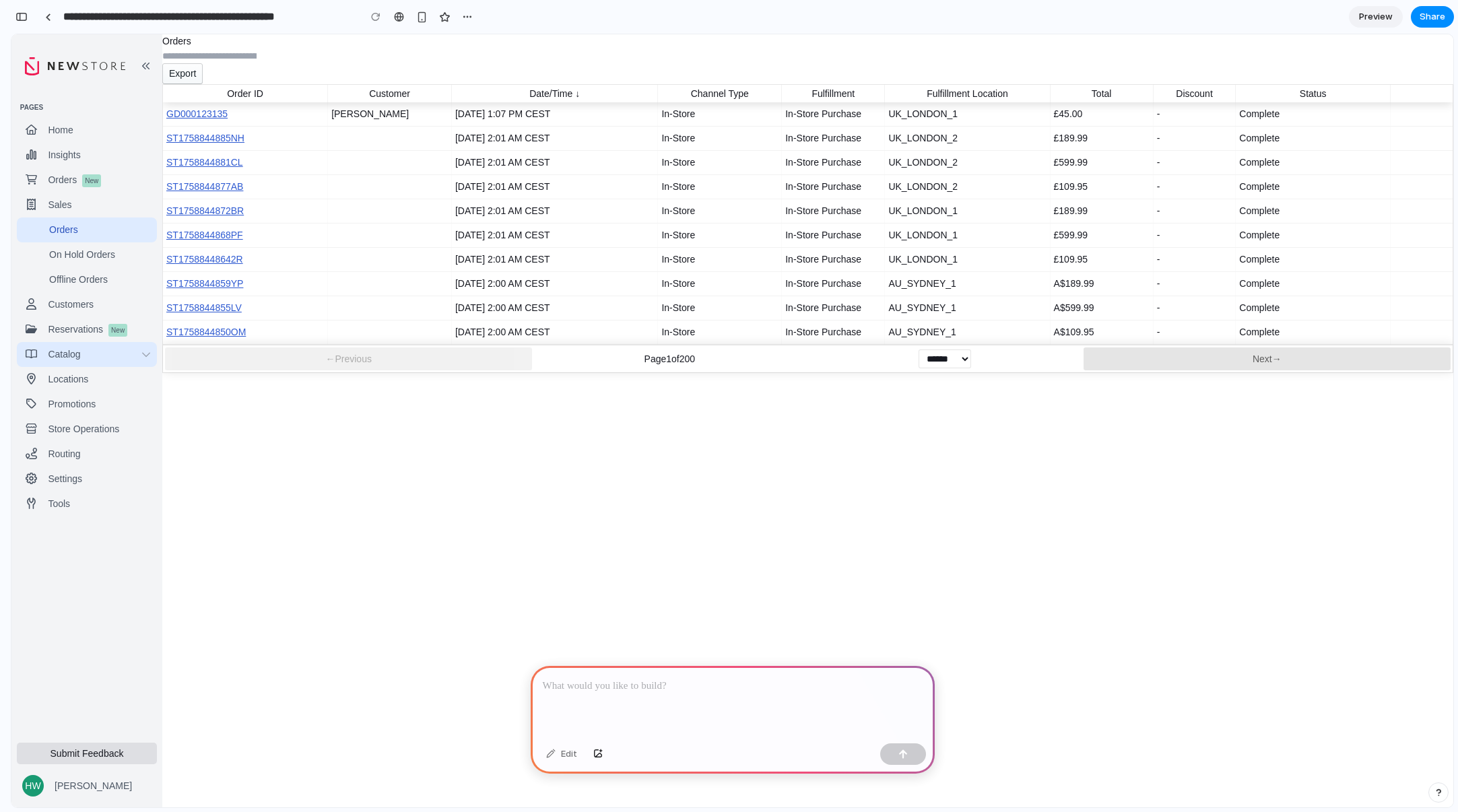
click at [77, 351] on div "Catalog" at bounding box center [89, 354] width 82 height 14
click at [305, 247] on div "ST1758844868PF" at bounding box center [246, 235] width 165 height 24
click at [222, 216] on link "ST1758844872BR" at bounding box center [205, 211] width 78 height 11
click at [243, 192] on link "ST1758844877AB" at bounding box center [205, 187] width 77 height 11
drag, startPoint x: 246, startPoint y: 267, endPoint x: 245, endPoint y: 248, distance: 19.0
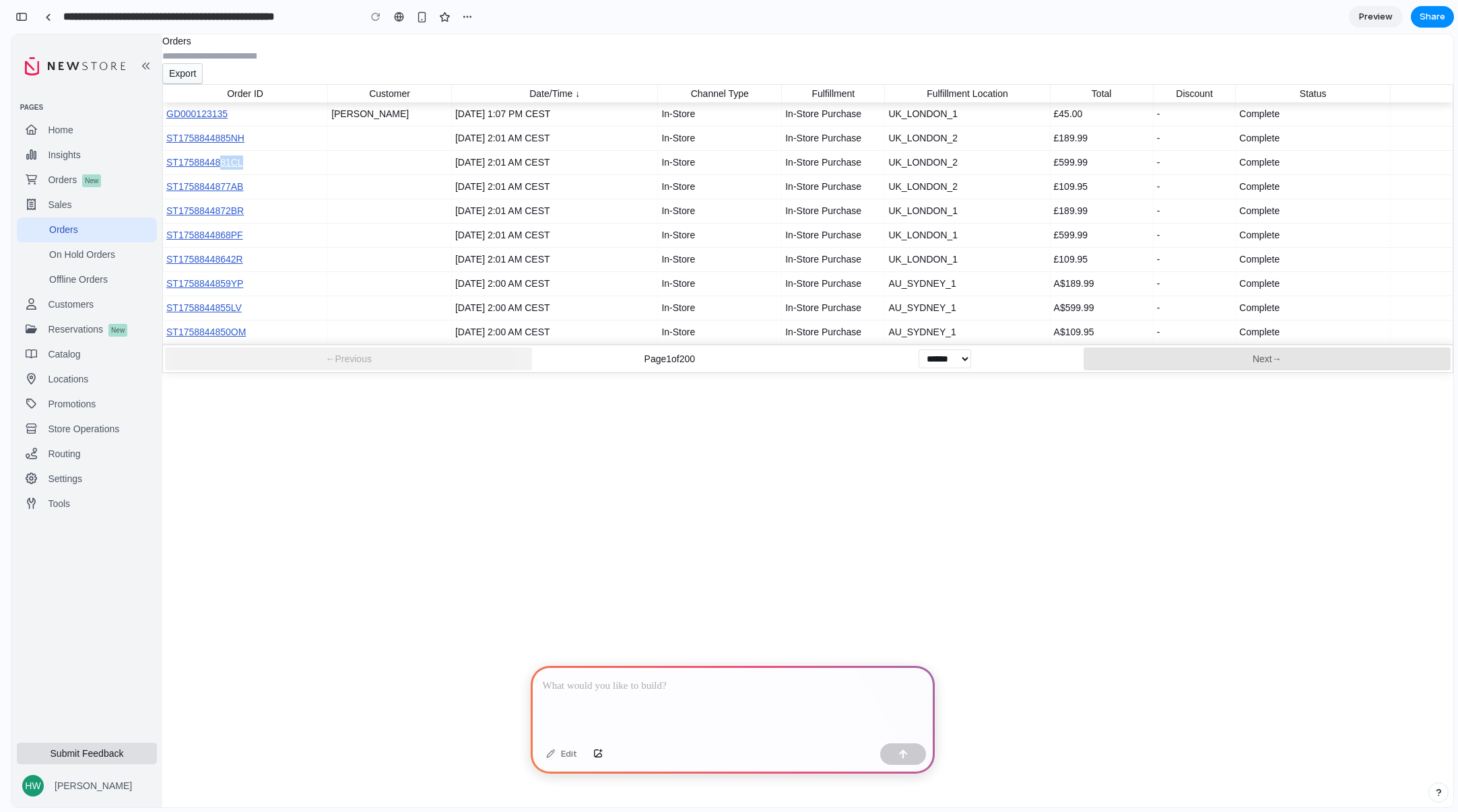
click at [246, 175] on div "ST1758844881CL" at bounding box center [246, 163] width 165 height 24
drag, startPoint x: 243, startPoint y: 230, endPoint x: 254, endPoint y: 180, distance: 51.2
click at [244, 150] on div "ST1758844885NH" at bounding box center [246, 139] width 165 height 24
click at [929, 150] on div "UK_LONDON_2" at bounding box center [968, 139] width 165 height 24
click at [23, 21] on button "button" at bounding box center [22, 17] width 22 height 21
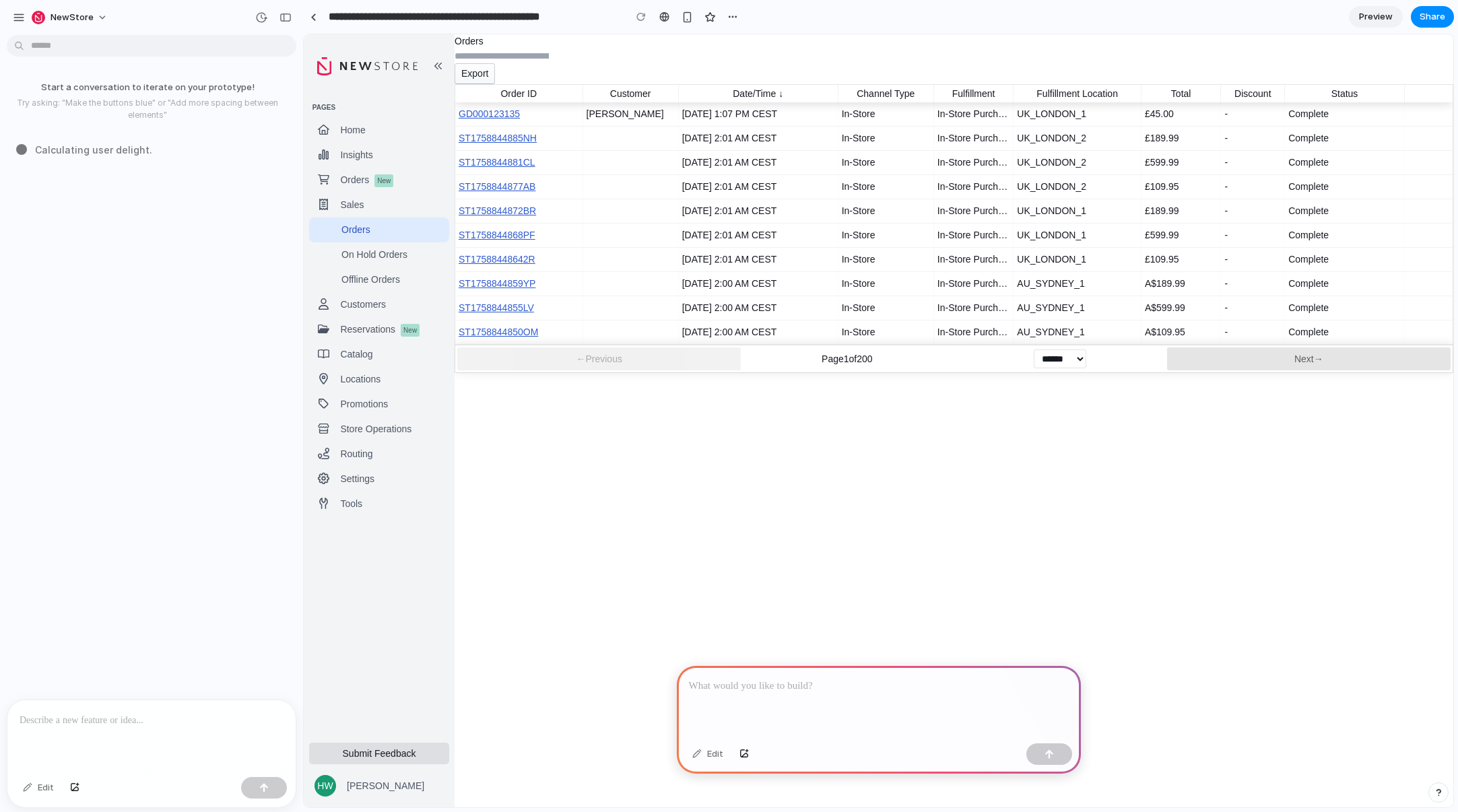
click at [783, 691] on div at bounding box center [879, 702] width 404 height 72
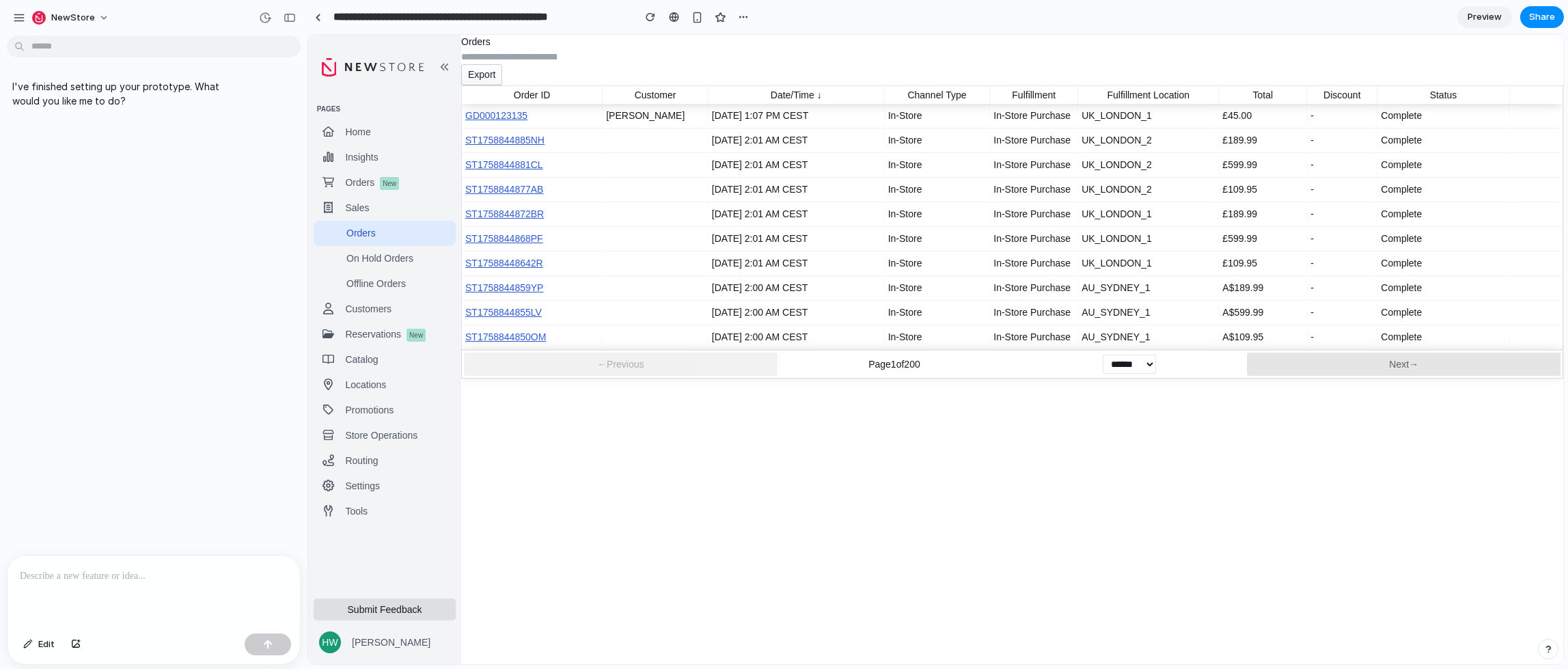
click at [178, 141] on div "I've finished setting up your prototype. What would you like me to do?" at bounding box center [149, 298] width 299 height 514
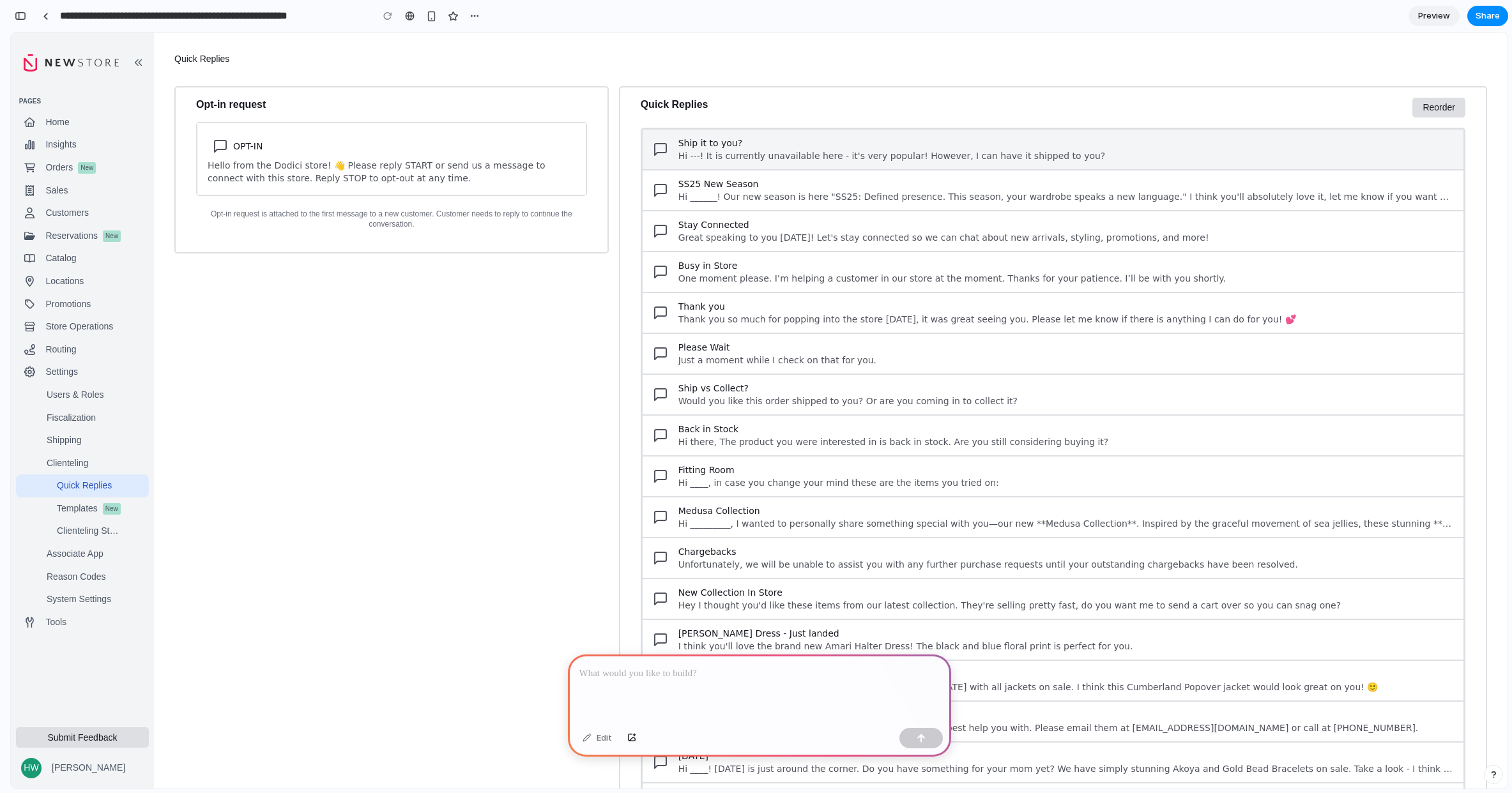
drag, startPoint x: 1432, startPoint y: 160, endPoint x: 1427, endPoint y: 122, distance: 38.3
click at [1432, 156] on span "Hi ---! It is currently unavailable here - it's very popular! However, I can ha…" at bounding box center [1065, 155] width 775 height 12
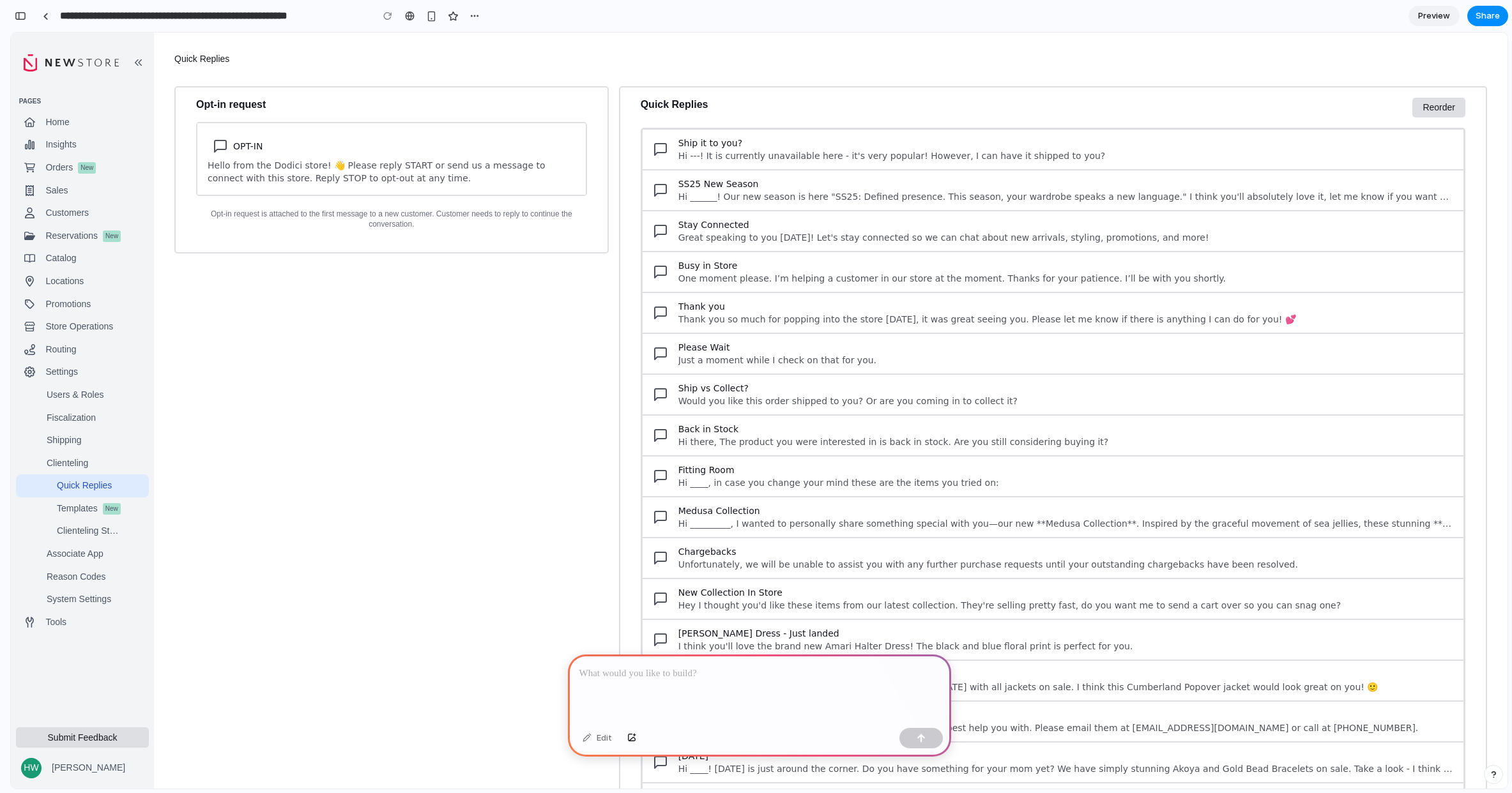
click at [1427, 122] on div "Quick Replies Reorder Ship it to you? Hi ---! It is currently unavailable here …" at bounding box center [1053, 704] width 868 height 1236
click at [1431, 105] on button "Reorder" at bounding box center [1438, 108] width 53 height 20
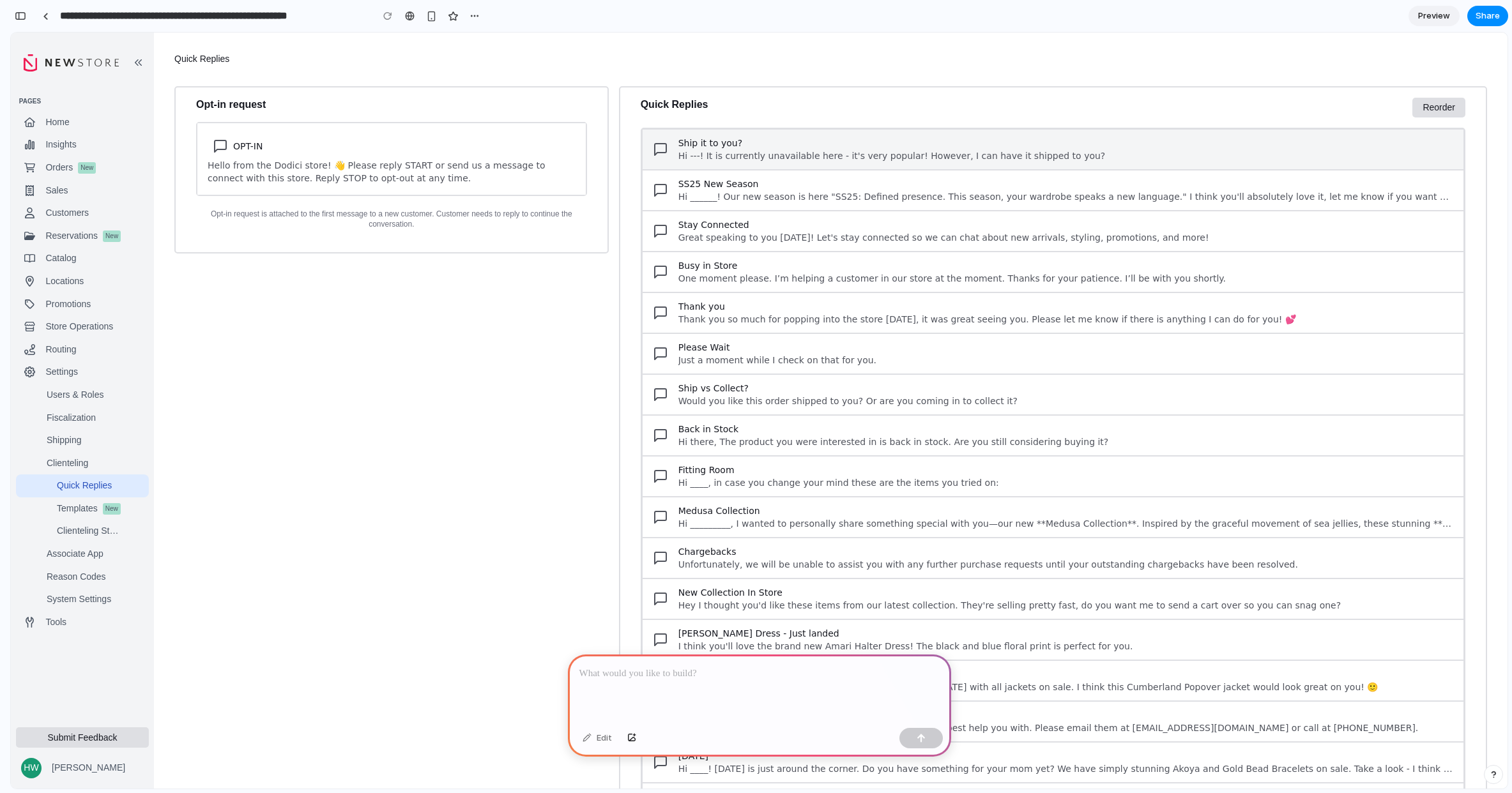
drag, startPoint x: 1419, startPoint y: 111, endPoint x: 1034, endPoint y: 145, distance: 386.5
click at [1419, 112] on button "Reorder" at bounding box center [1438, 108] width 53 height 20
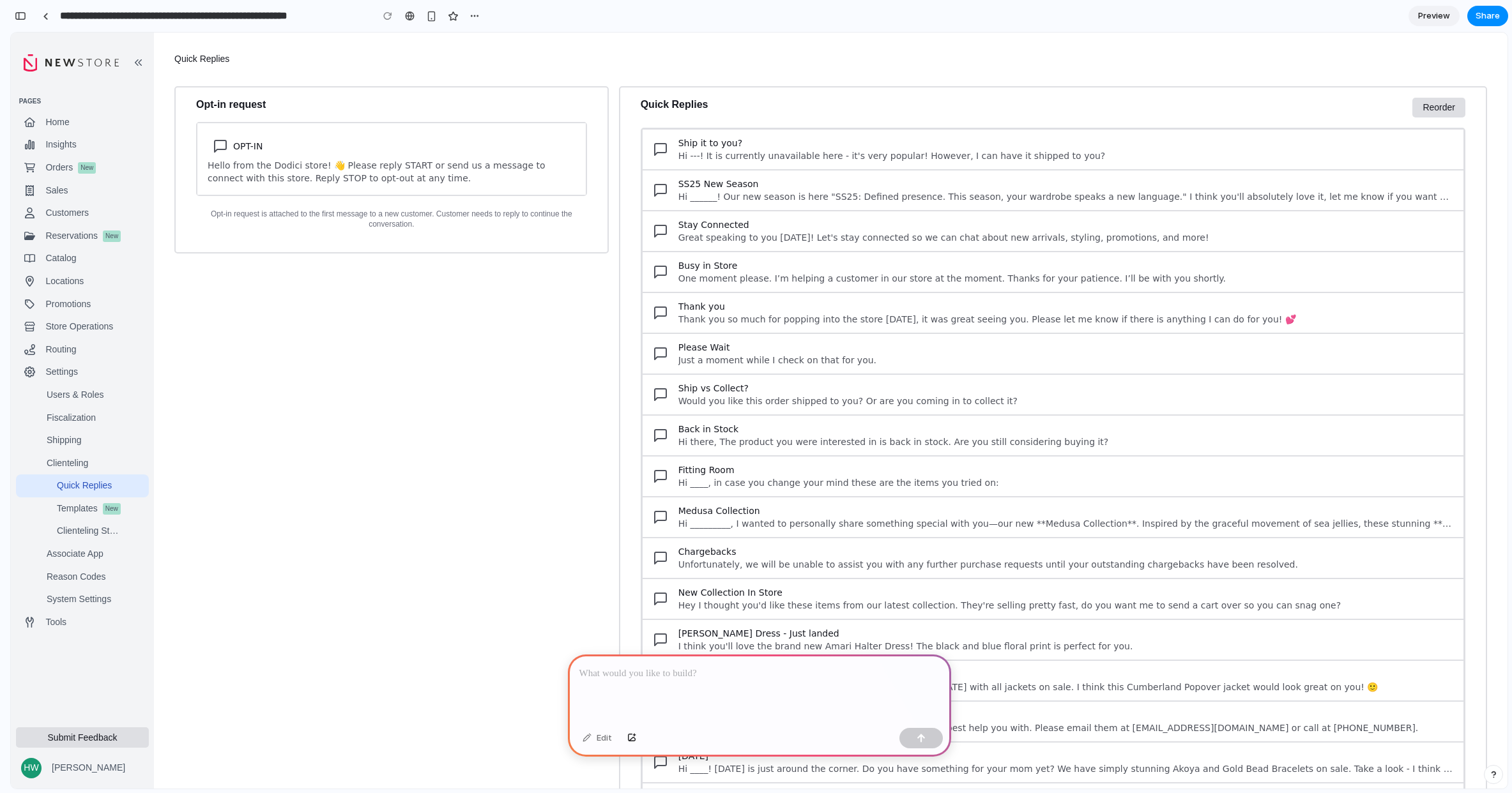
click at [276, 174] on span "Hello from the Dodici store! 👋 Please reply START or send us a message to conne…" at bounding box center [391, 172] width 368 height 26
drag, startPoint x: 262, startPoint y: 147, endPoint x: 361, endPoint y: 281, distance: 166.6
click at [366, 278] on div "Opt-in request OPT-IN Hello from the Dodici store! 👋 Please reply START or send…" at bounding box center [391, 704] width 434 height 1236
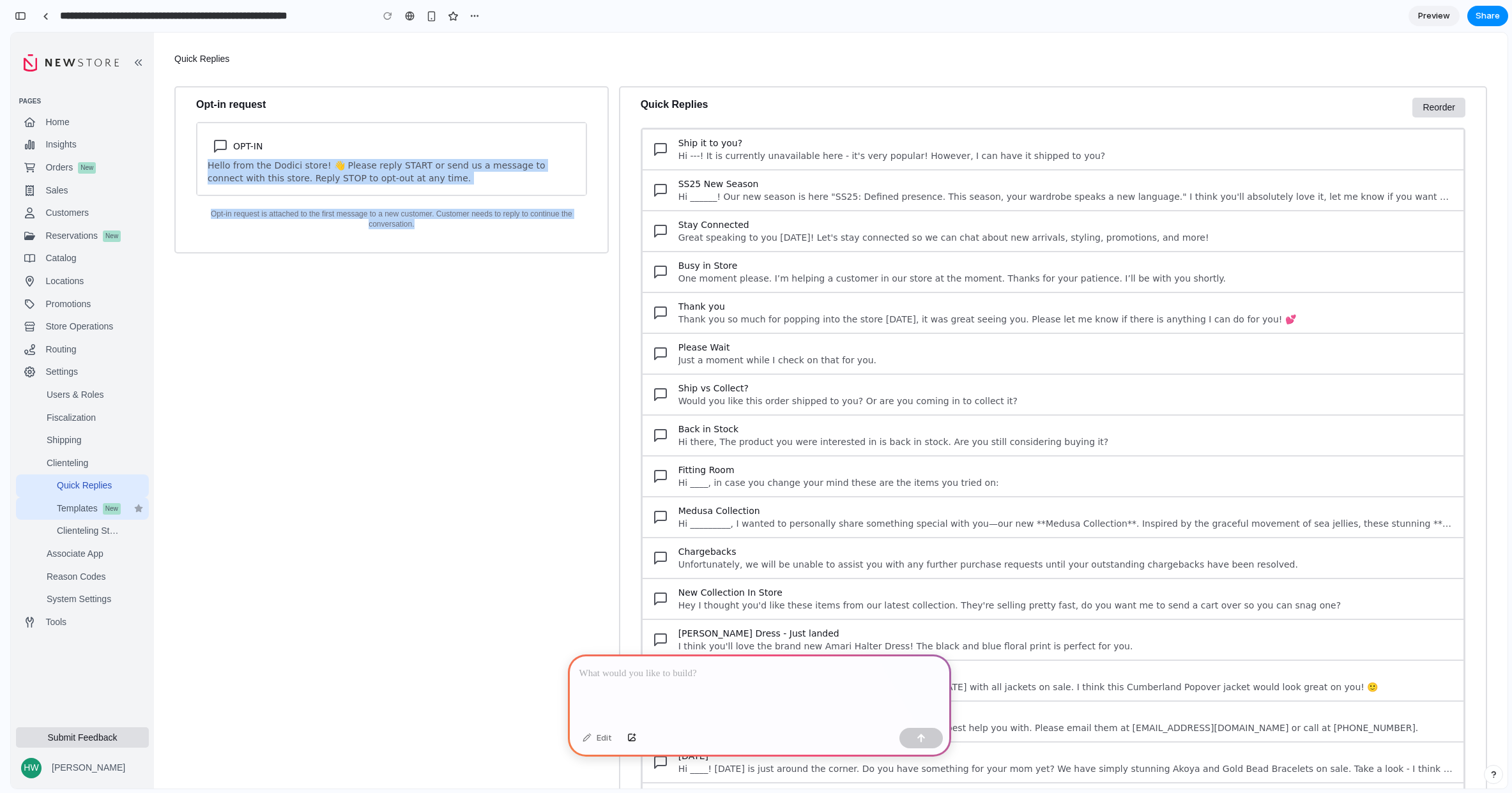
drag, startPoint x: 72, startPoint y: 533, endPoint x: 63, endPoint y: 509, distance: 25.6
click at [72, 533] on div "Clienteling Stores" at bounding box center [89, 531] width 66 height 12
click at [59, 407] on button "Fiscalization" at bounding box center [82, 418] width 133 height 23
drag, startPoint x: 49, startPoint y: 266, endPoint x: 123, endPoint y: 210, distance: 92.8
click at [51, 262] on button "Catalog" at bounding box center [82, 258] width 133 height 23
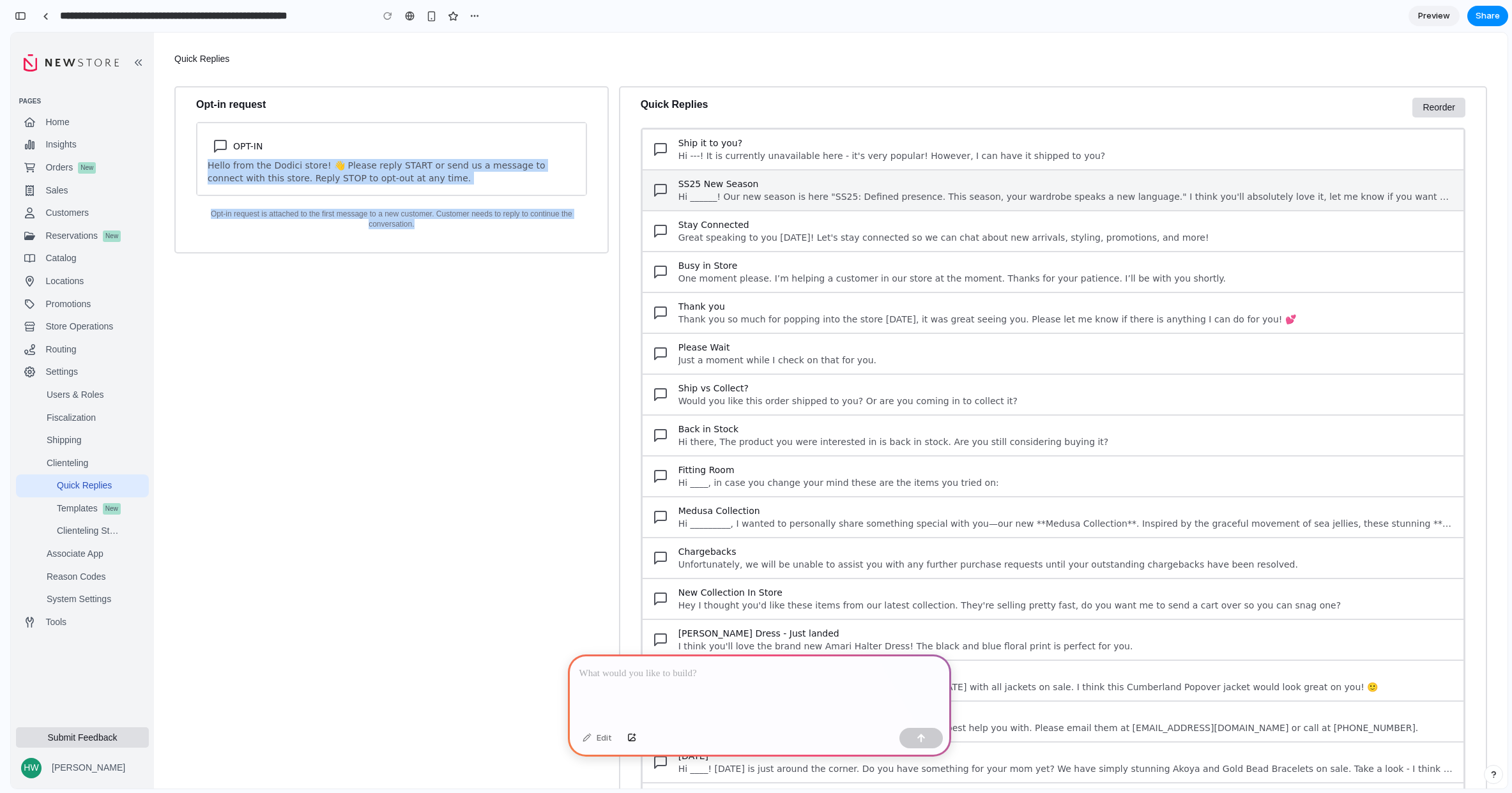
drag, startPoint x: 123, startPoint y: 210, endPoint x: 714, endPoint y: 203, distance: 591.0
click at [151, 237] on div "PAGES Home Insights Reports Explore Home Answers Liveboards Monitor Search Asso…" at bounding box center [83, 336] width 143 height 606
drag, startPoint x: 718, startPoint y: 202, endPoint x: 671, endPoint y: 169, distance: 57.4
click at [705, 191] on span "Hi ______! Our new season is here "SS25: Defined presence. This season, your wa…" at bounding box center [1065, 196] width 775 height 12
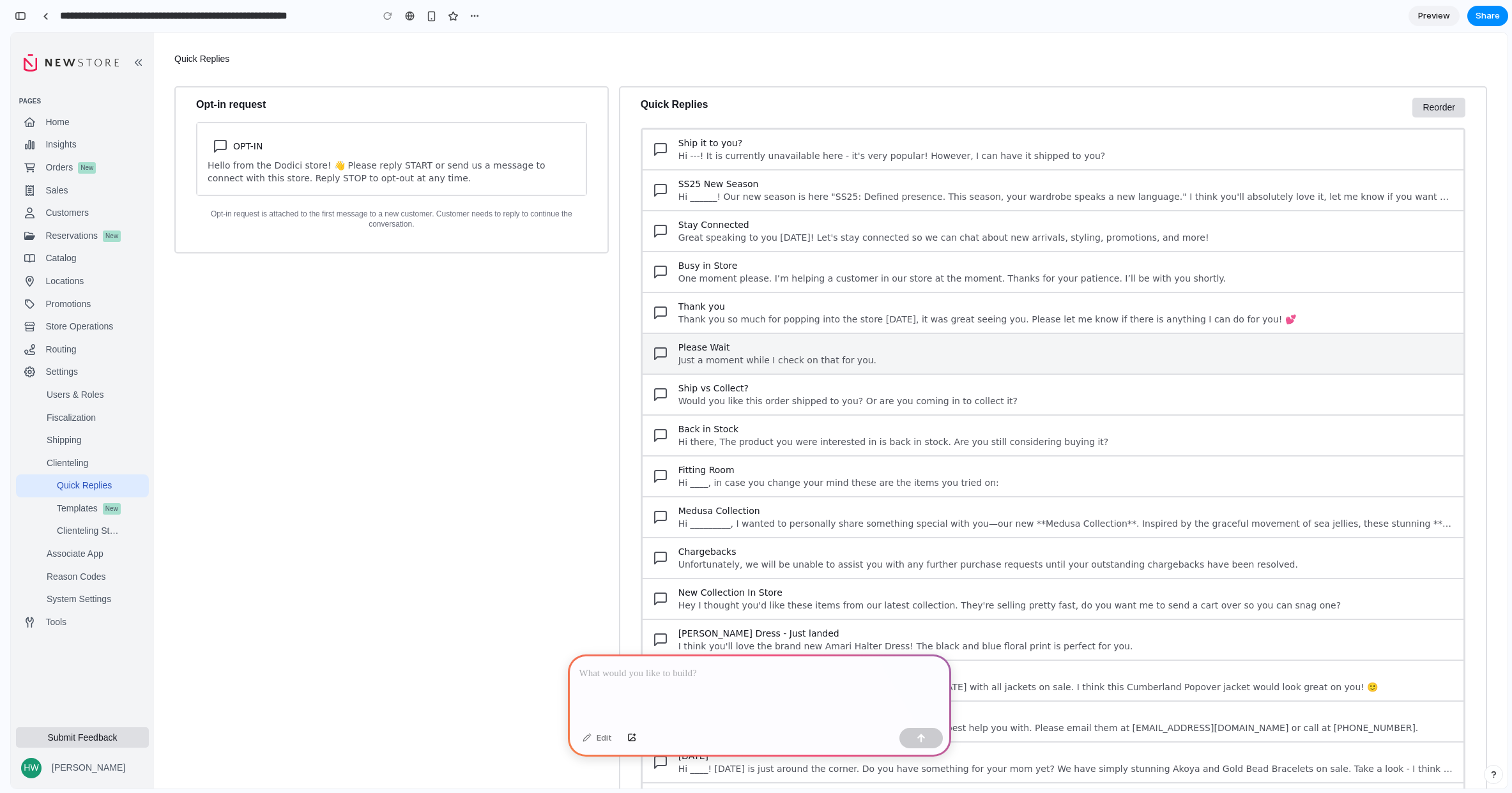
drag, startPoint x: 1162, startPoint y: 162, endPoint x: 1146, endPoint y: 338, distance: 176.7
click at [1161, 184] on div "Ship it to you? Hi ---! It is currently unavailable here - it's very popular! H…" at bounding box center [1053, 681] width 825 height 1106
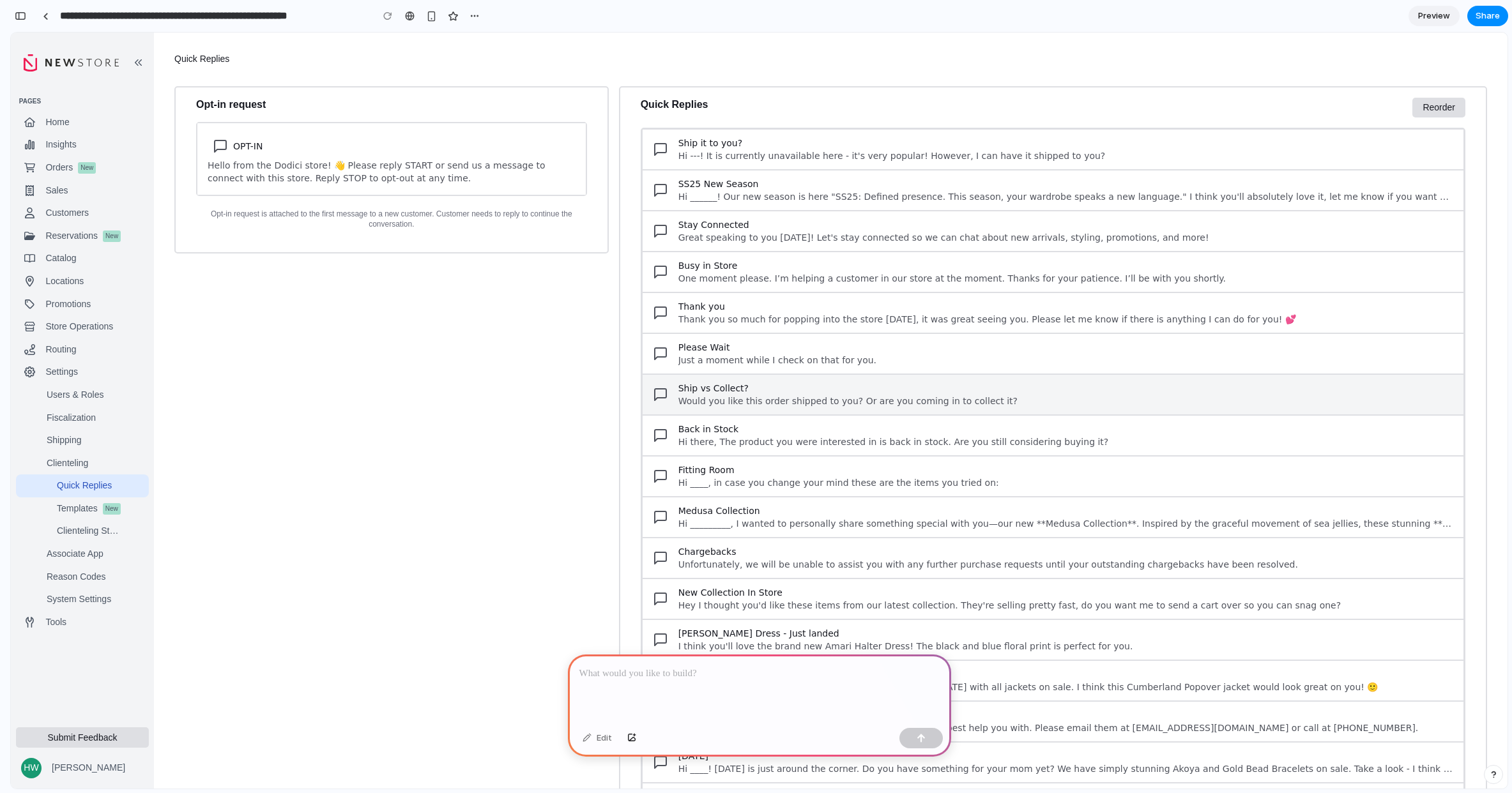
drag, startPoint x: 1144, startPoint y: 343, endPoint x: 1123, endPoint y: 387, distance: 48.8
click at [1142, 348] on span "Please Wait" at bounding box center [1065, 347] width 775 height 12
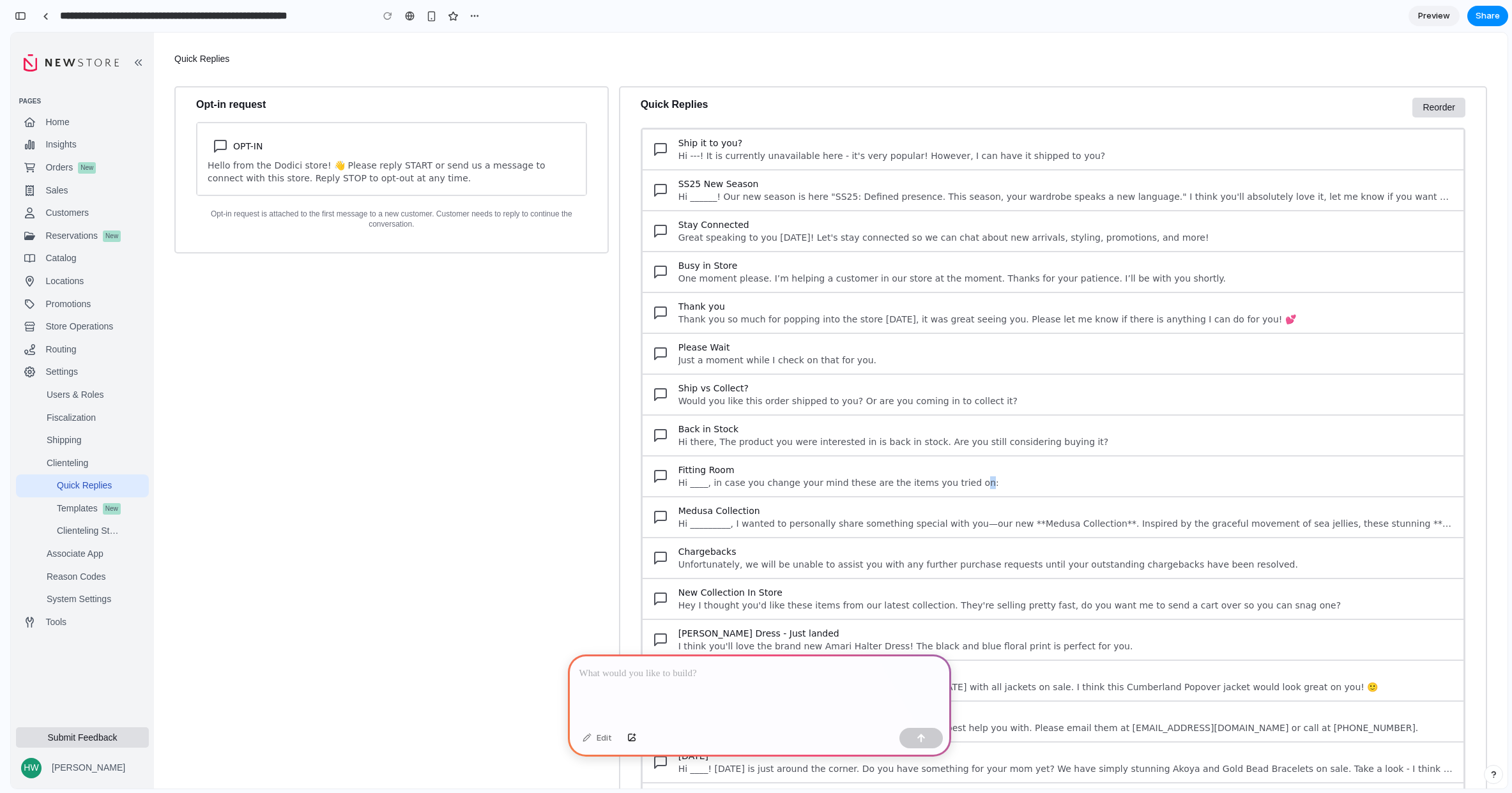
drag, startPoint x: 963, startPoint y: 479, endPoint x: 581, endPoint y: 308, distance: 418.5
click at [940, 479] on span "Hi ____, in case you change your mind these are the items you tried on:" at bounding box center [1065, 482] width 775 height 12
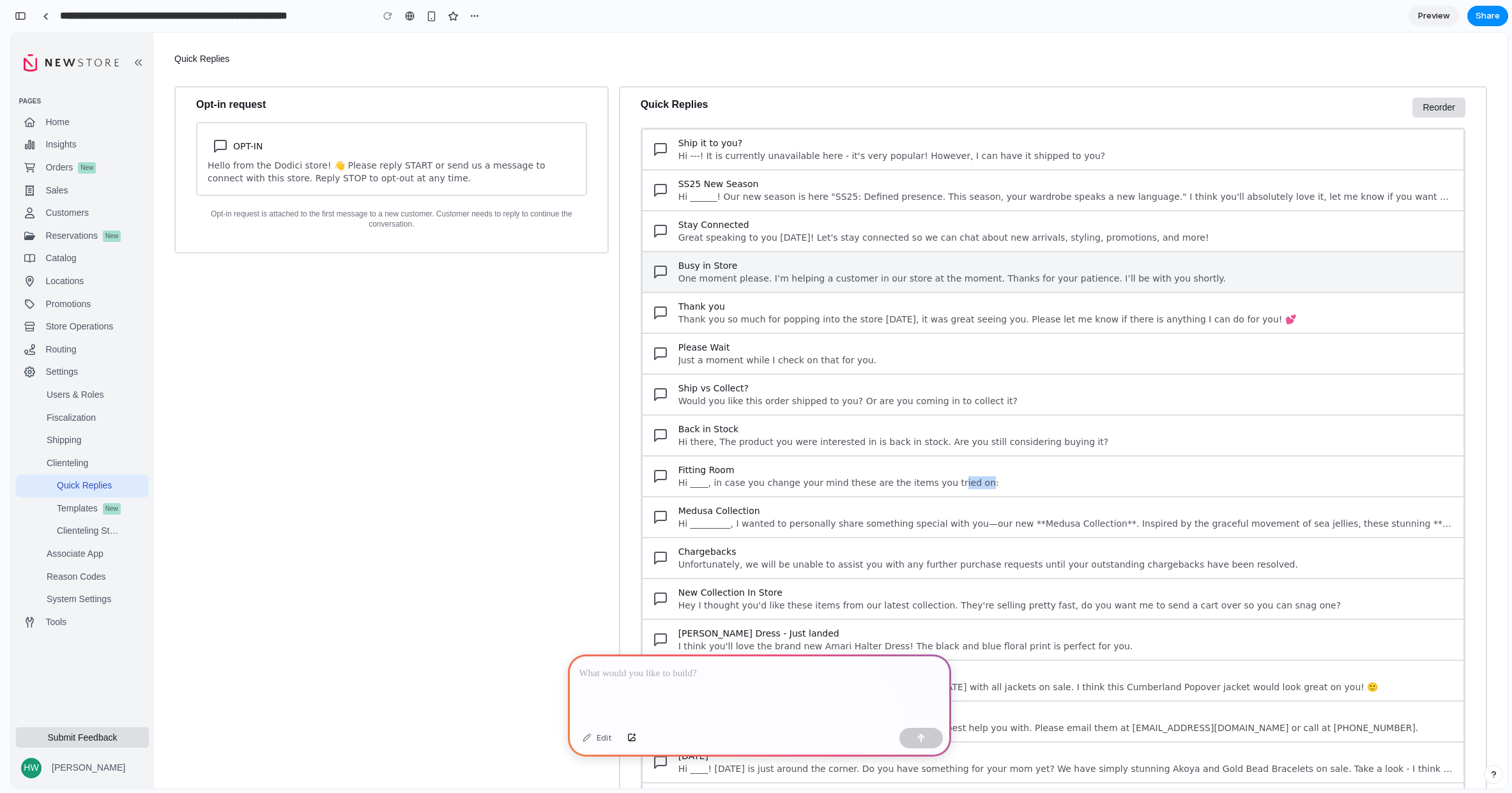
drag, startPoint x: 584, startPoint y: 304, endPoint x: 641, endPoint y: 277, distance: 63.1
click at [587, 302] on div "Opt-in request OPT-IN Hello from the Dodici store! 👋 Please reply START or send…" at bounding box center [391, 704] width 434 height 1236
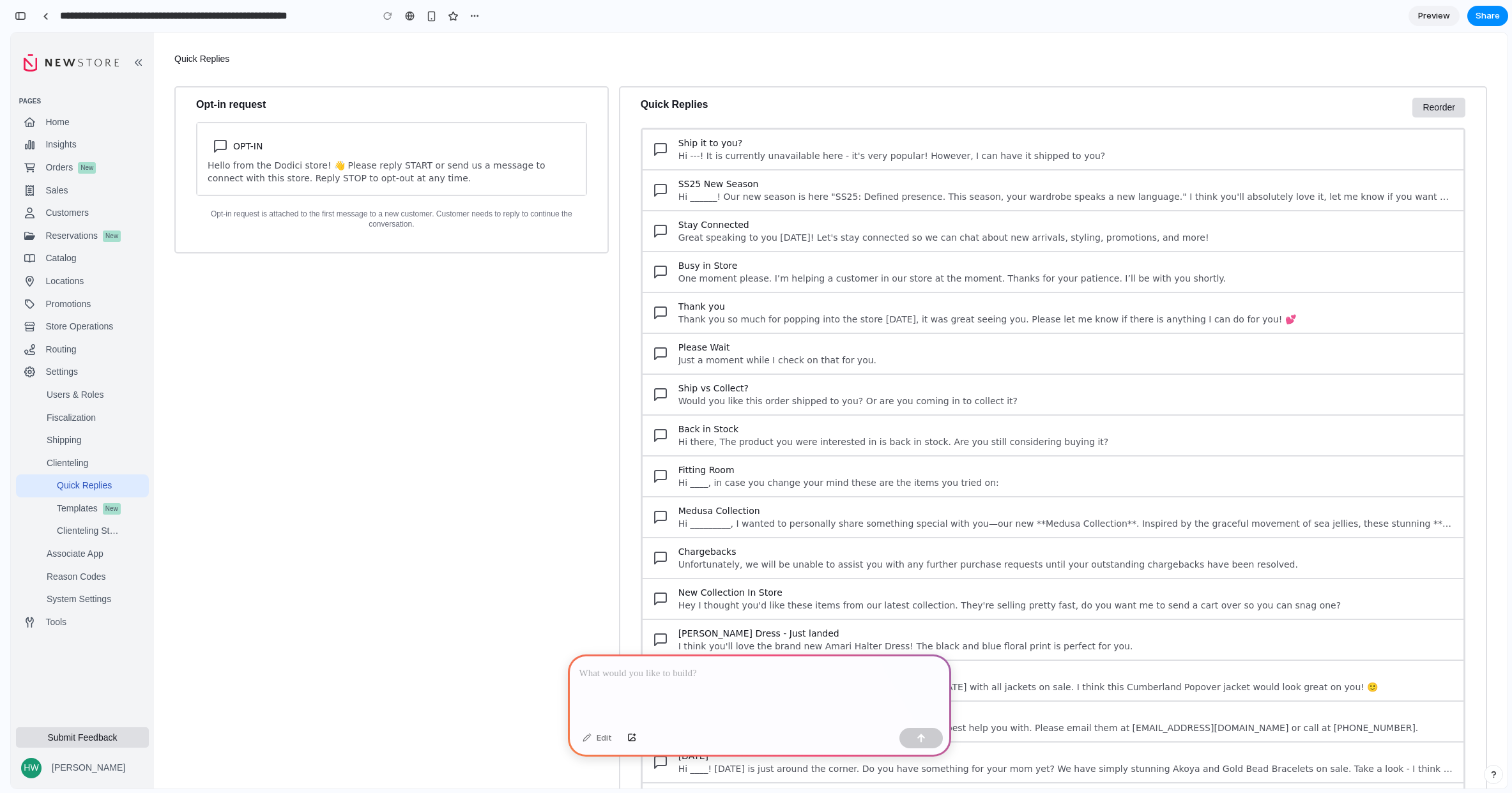
drag, startPoint x: 898, startPoint y: 259, endPoint x: 395, endPoint y: 409, distance: 524.9
click at [898, 262] on span "Busy in Store" at bounding box center [1065, 265] width 775 height 12
drag, startPoint x: 289, startPoint y: 412, endPoint x: 293, endPoint y: 460, distance: 48.2
click at [289, 415] on div "Opt-in request OPT-IN Hello from the Dodici store! 👋 Please reply START or send…" at bounding box center [391, 704] width 434 height 1236
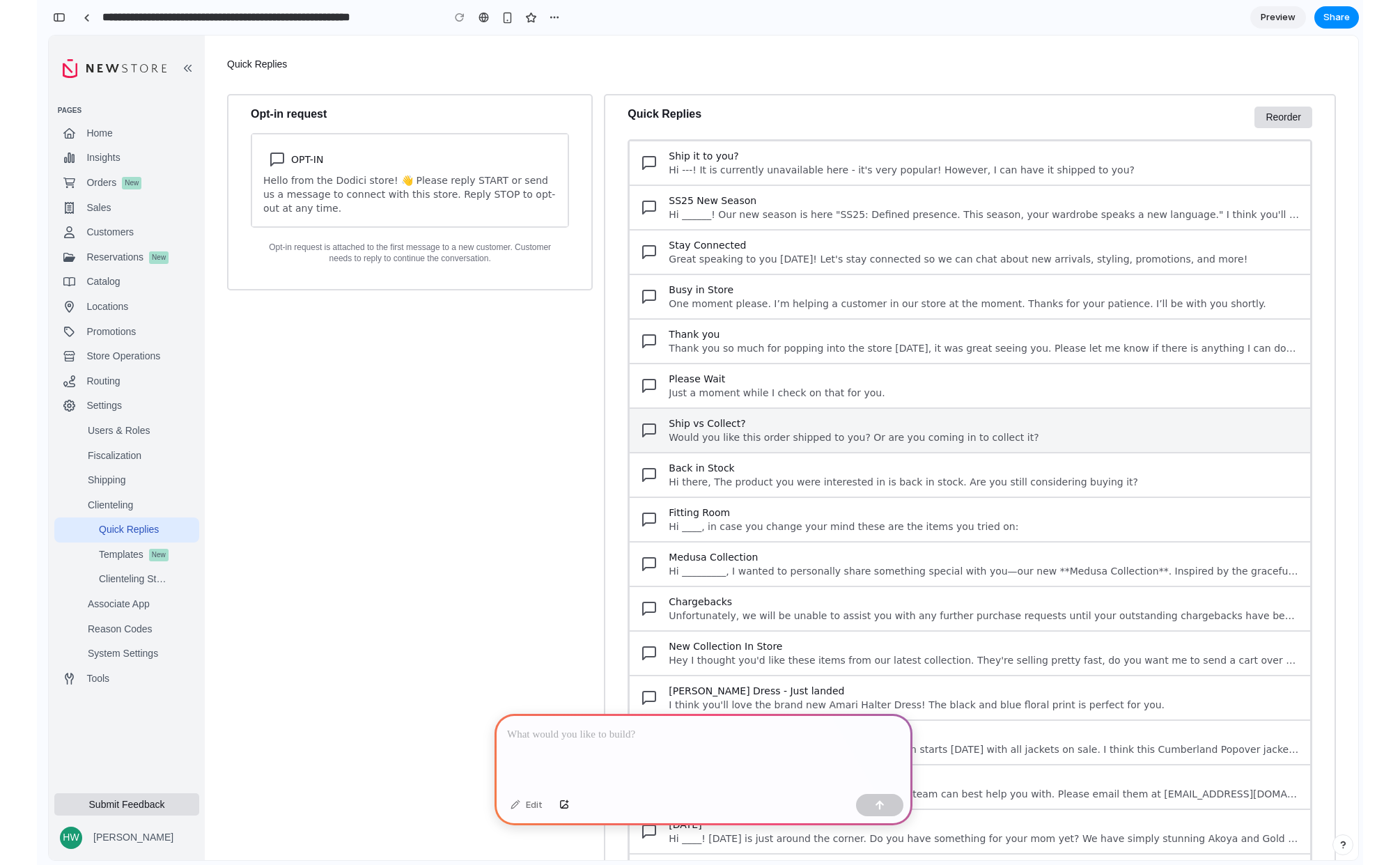
scroll to position [0, 12]
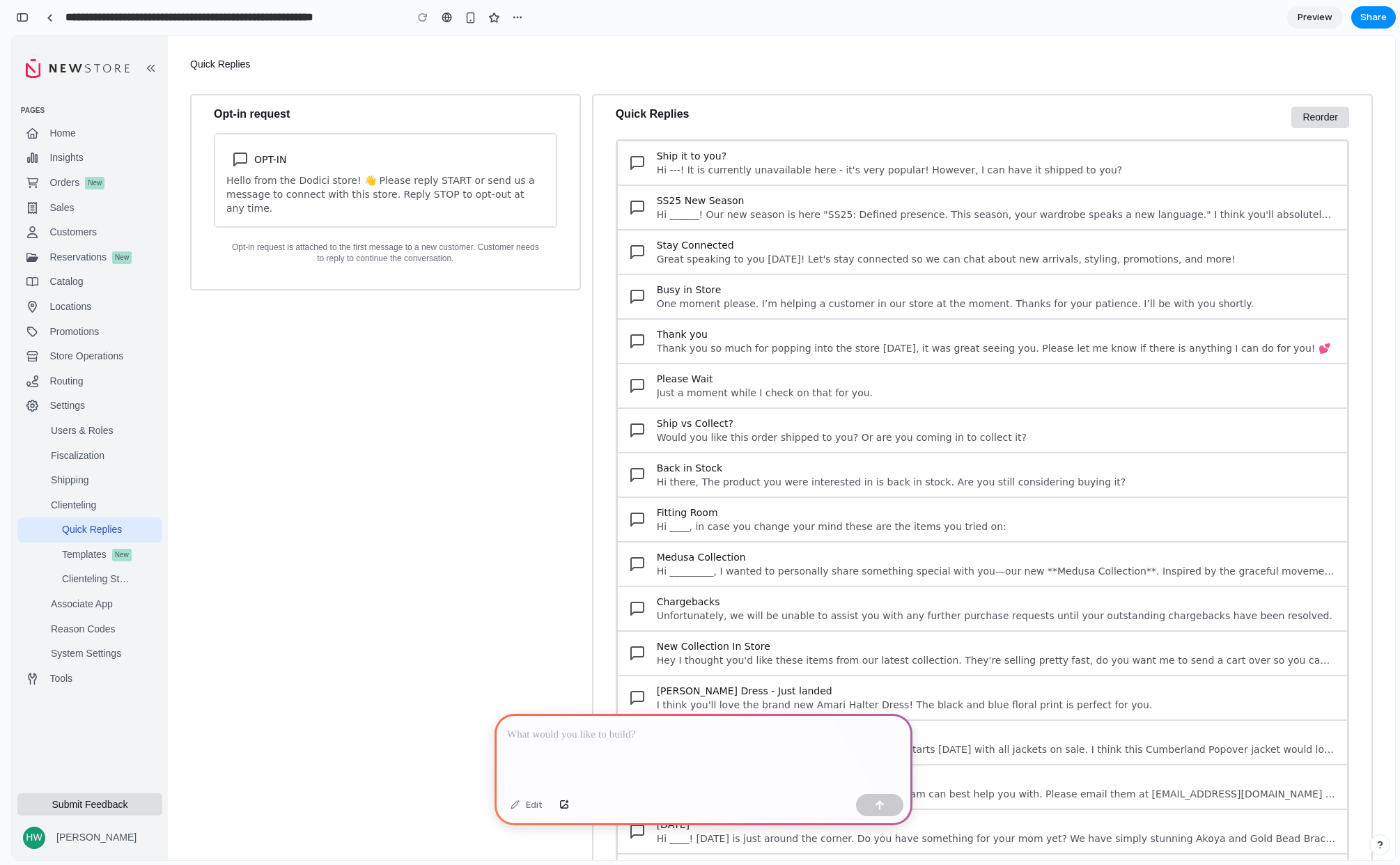
click at [659, 727] on p at bounding box center [704, 734] width 393 height 16
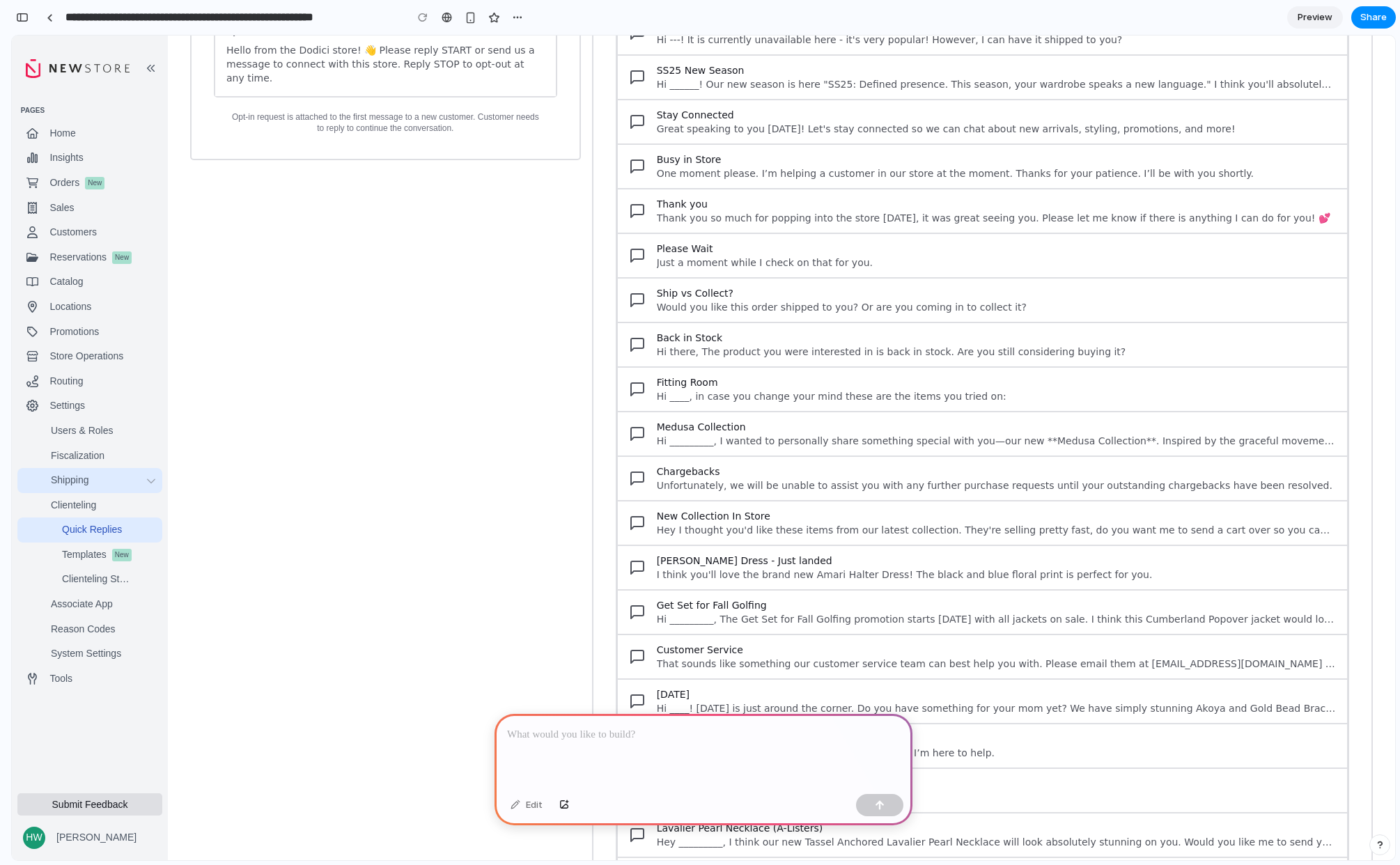
scroll to position [0, 0]
